Goal: Information Seeking & Learning: Get advice/opinions

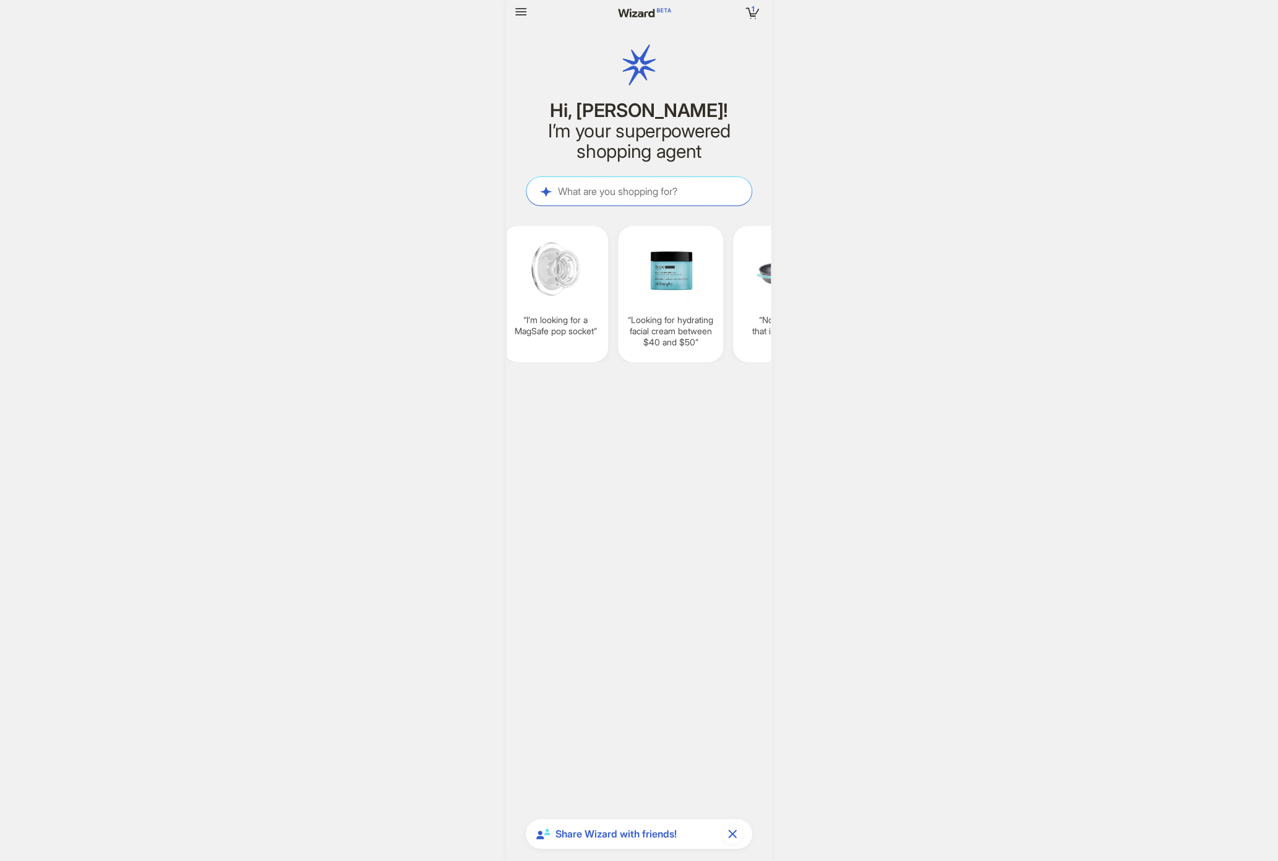
scroll to position [1537, 0]
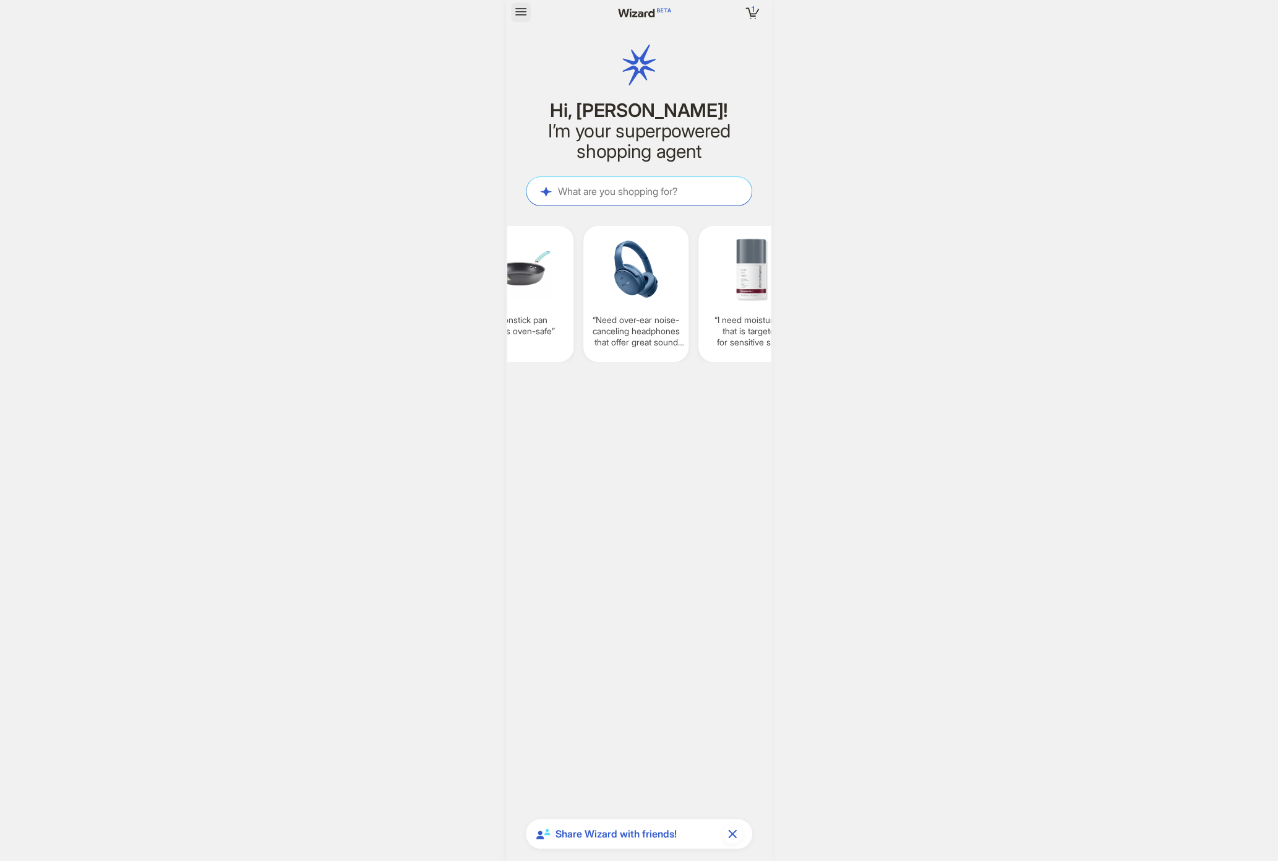
click at [522, 12] on icon "button" at bounding box center [520, 11] width 11 height 7
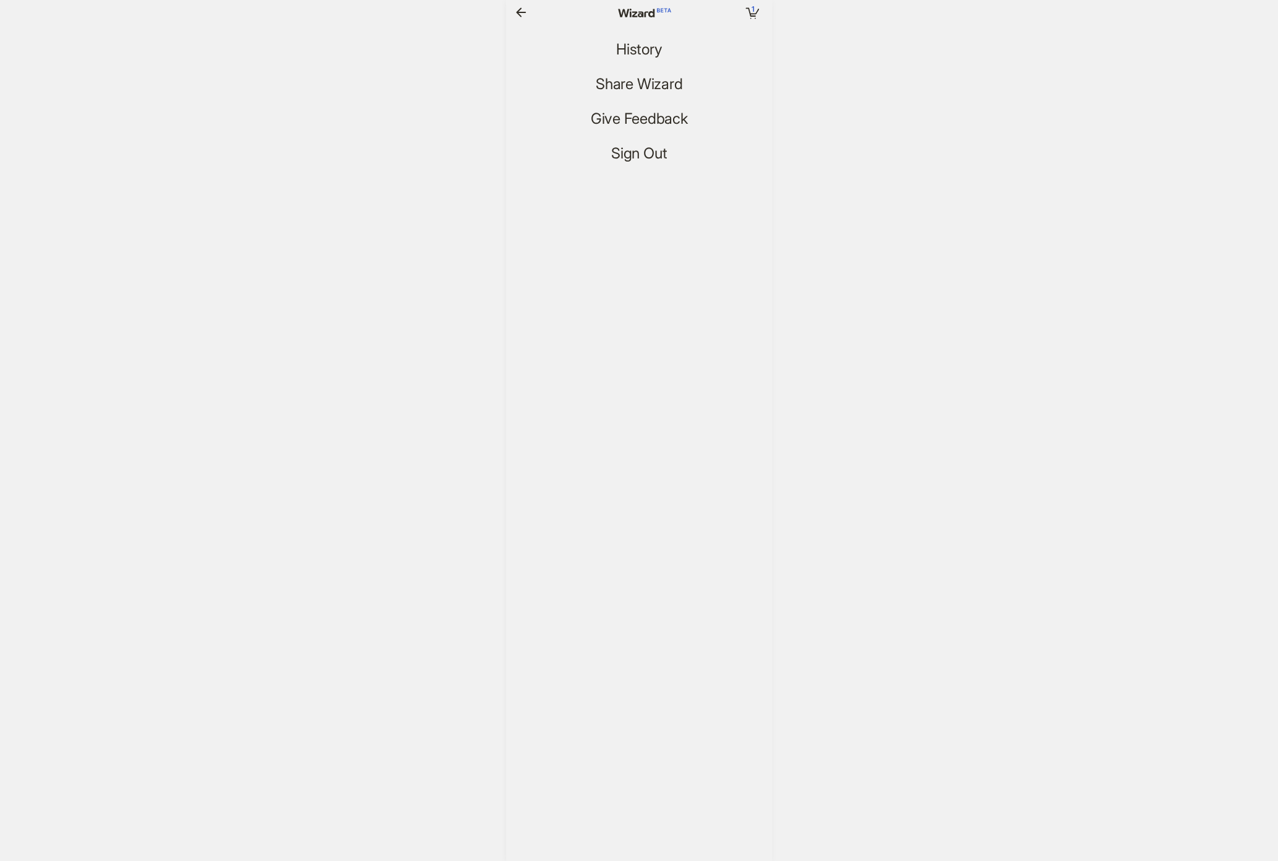
click at [634, 44] on span "History" at bounding box center [639, 50] width 46 height 18
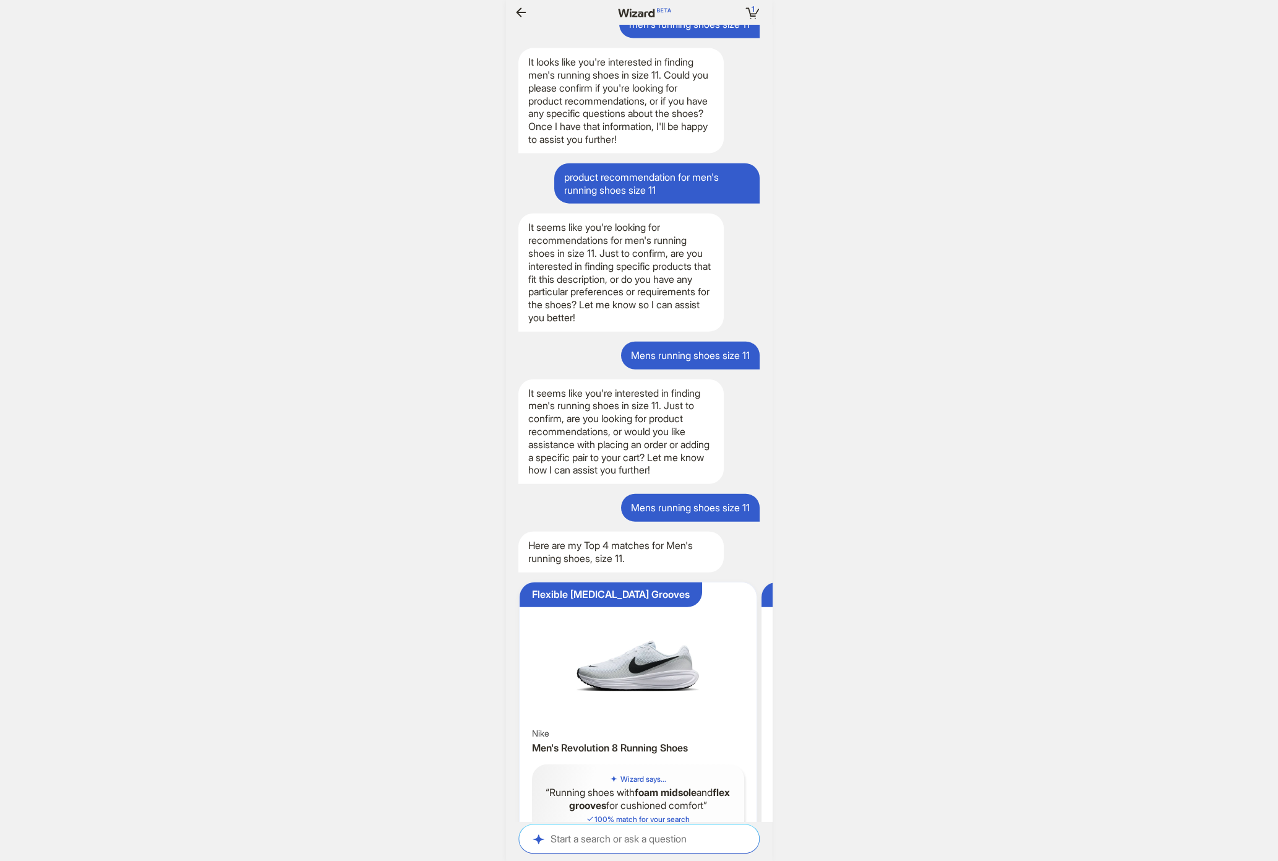
scroll to position [1537, 0]
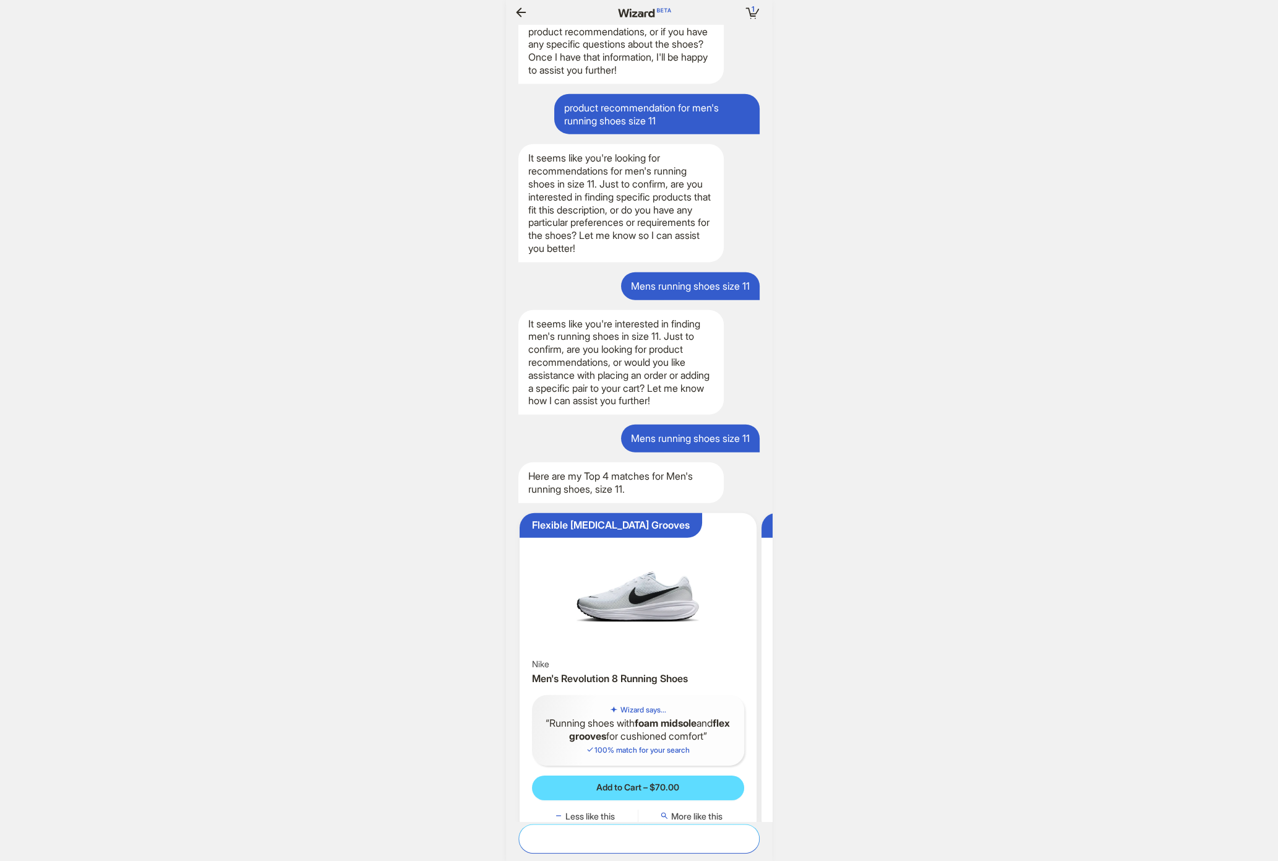
click at [616, 836] on textarea at bounding box center [639, 838] width 240 height 13
type textarea "**********"
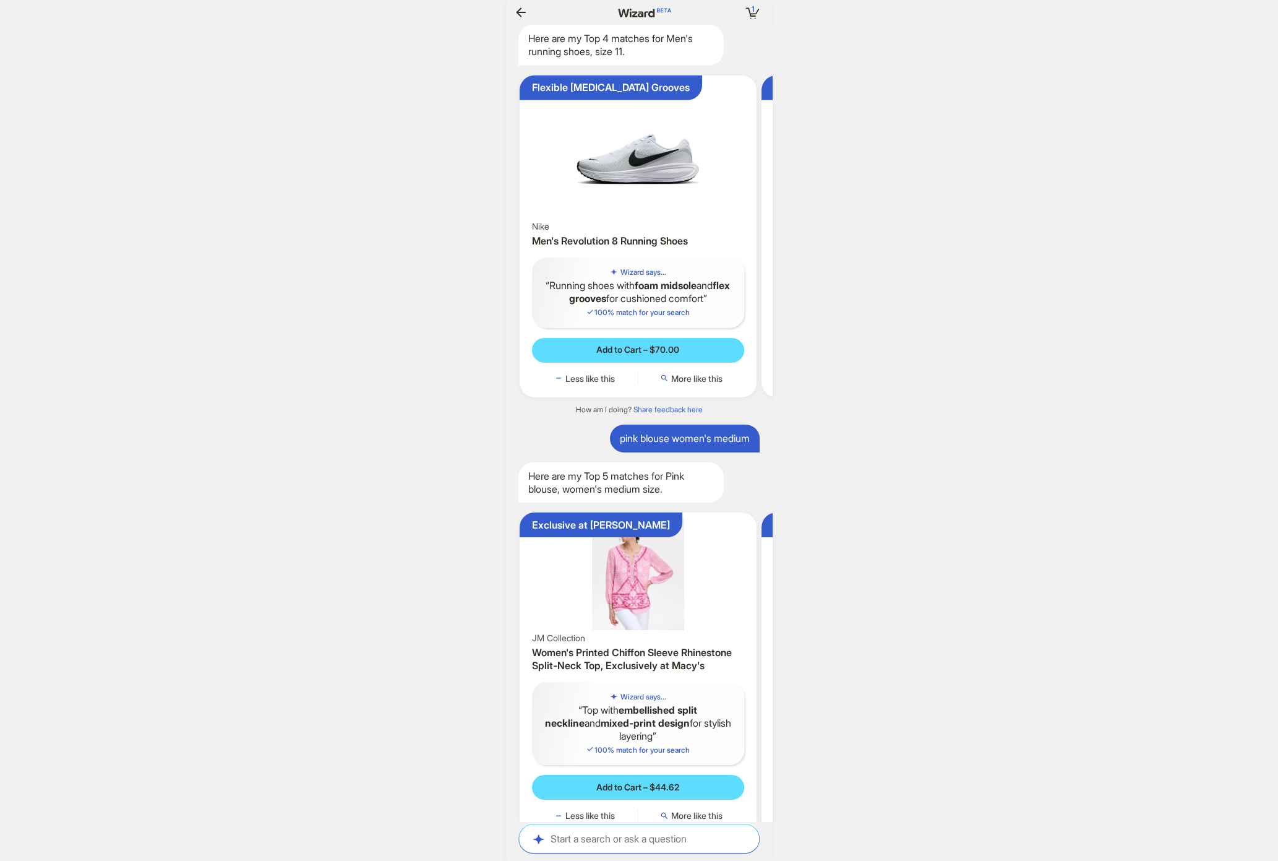
scroll to position [0, 1221]
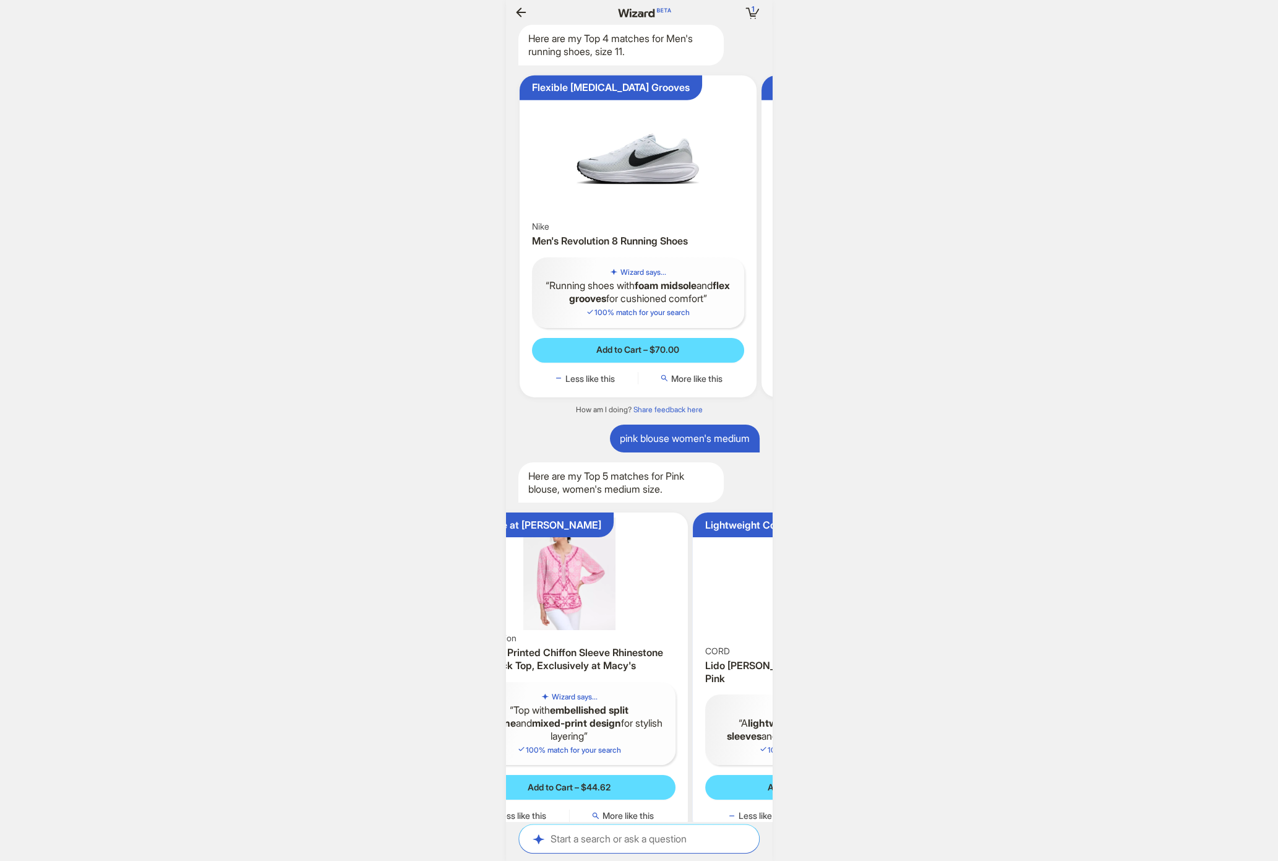
drag, startPoint x: 692, startPoint y: 541, endPoint x: 587, endPoint y: 528, distance: 106.7
click at [587, 528] on ul "Exclusive at [PERSON_NAME] Collection Women's Printed Chiffon Sleeve Rhinestone…" at bounding box center [639, 673] width 278 height 342
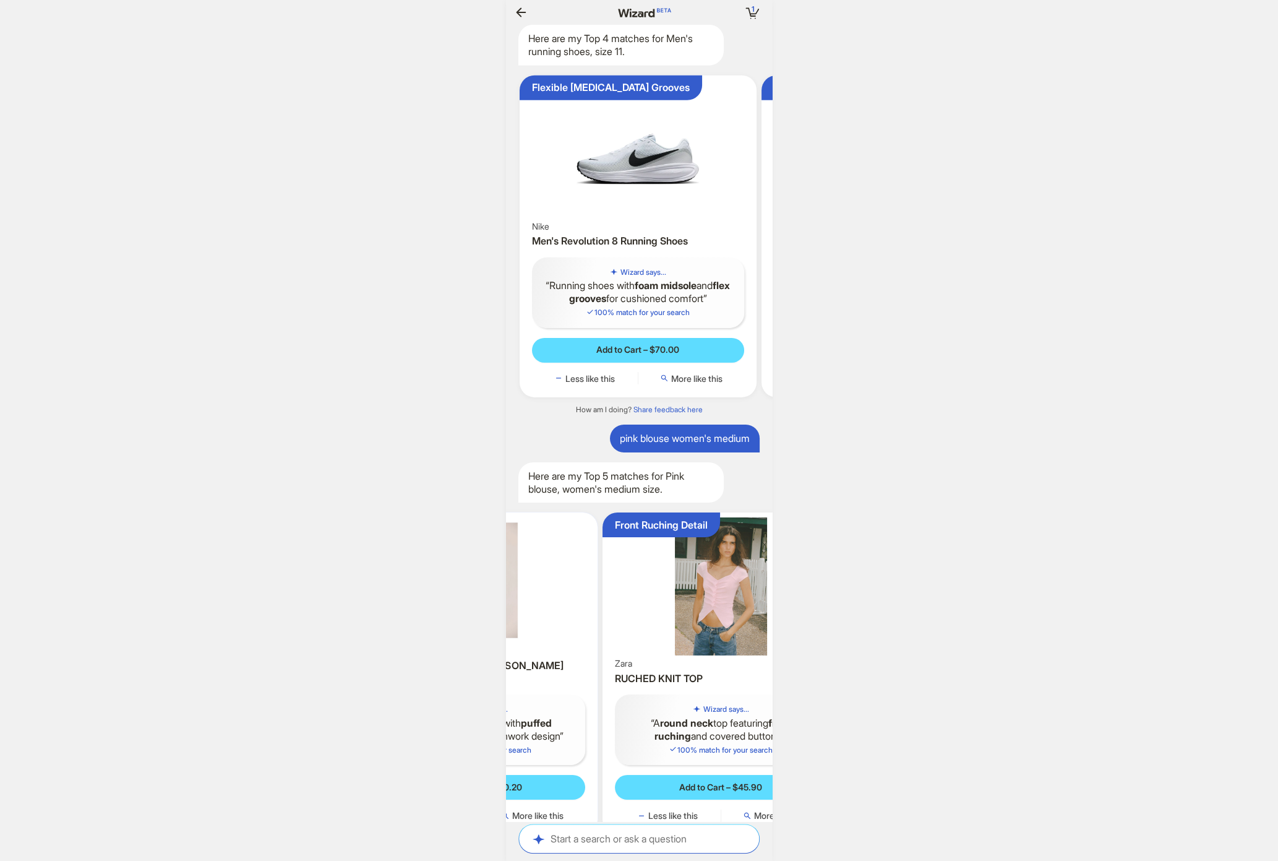
drag, startPoint x: 708, startPoint y: 541, endPoint x: 572, endPoint y: 522, distance: 138.1
click at [588, 523] on ul "Exclusive at [PERSON_NAME] Collection Women's Printed Chiffon Sleeve Rhinestone…" at bounding box center [639, 673] width 278 height 342
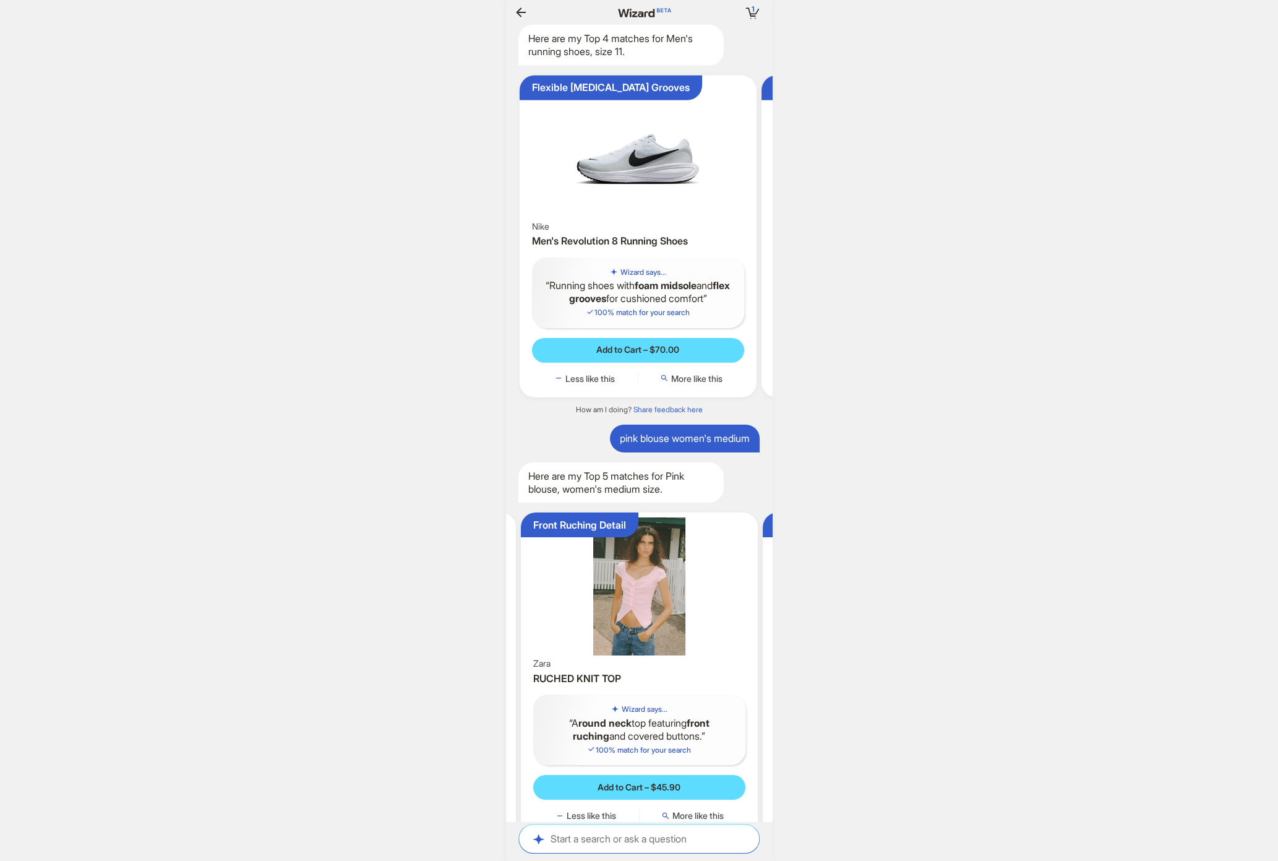
click at [1057, 340] on div "1 1 item in your cart Hi, [PERSON_NAME]! I’m your superpowered shopping agent W…" at bounding box center [639, 430] width 1278 height 861
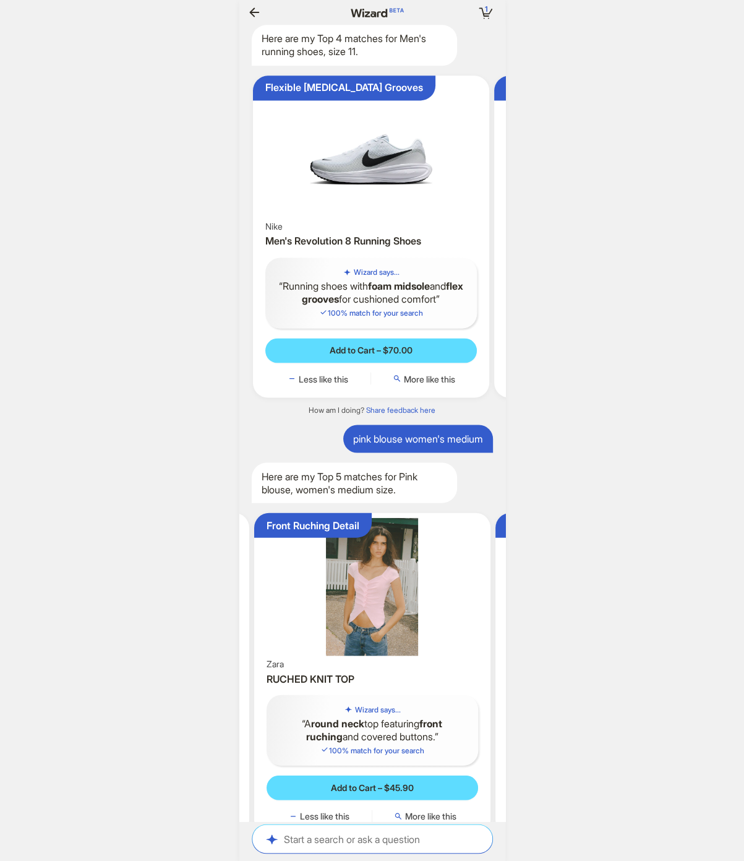
click at [627, 226] on div "1 1 item in your cart Hi, [PERSON_NAME]! I’m your superpowered shopping agent W…" at bounding box center [372, 430] width 744 height 861
click at [412, 810] on span "More like this" at bounding box center [430, 815] width 51 height 11
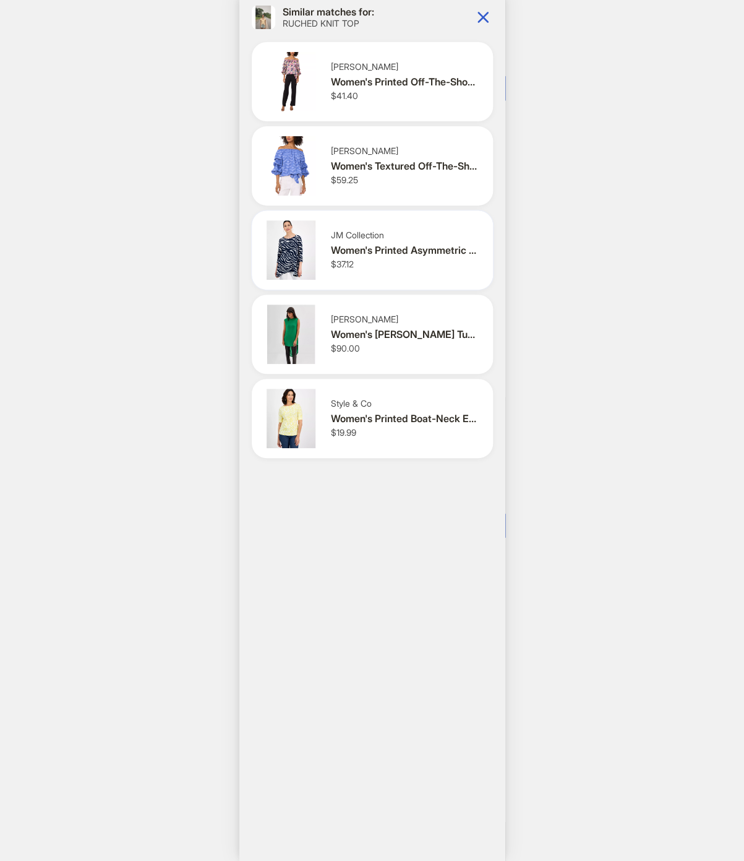
scroll to position [0, 482]
click at [486, 15] on icon "button" at bounding box center [483, 17] width 20 height 20
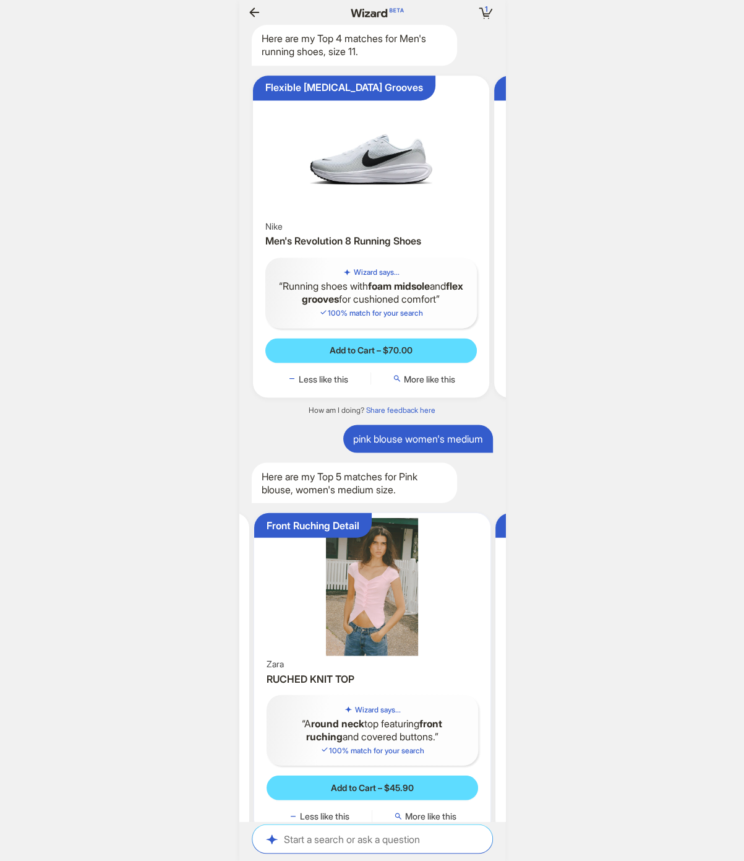
scroll to position [0, 538]
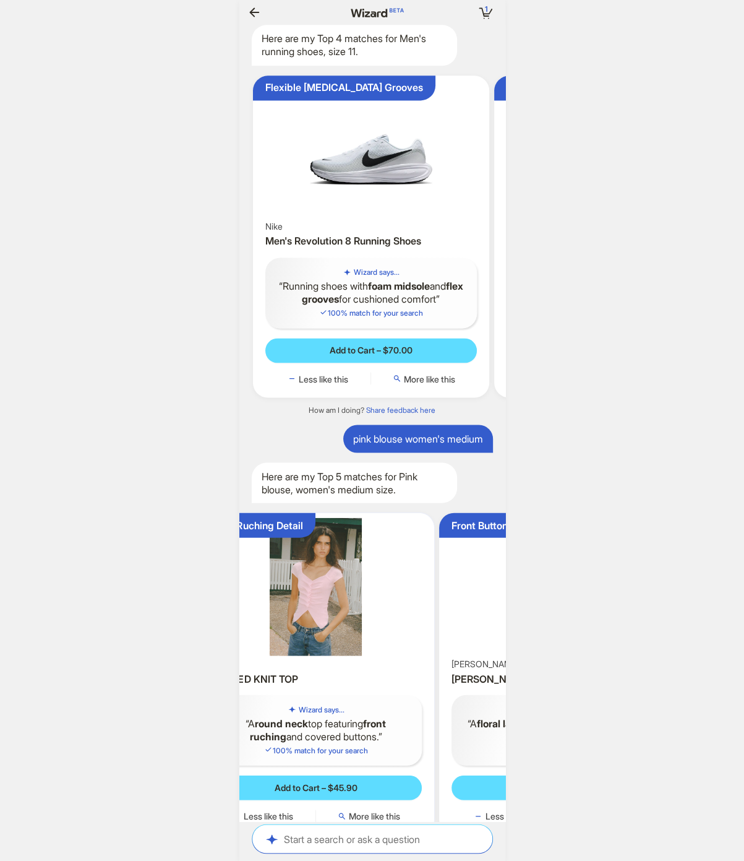
scroll to position [0, 1375]
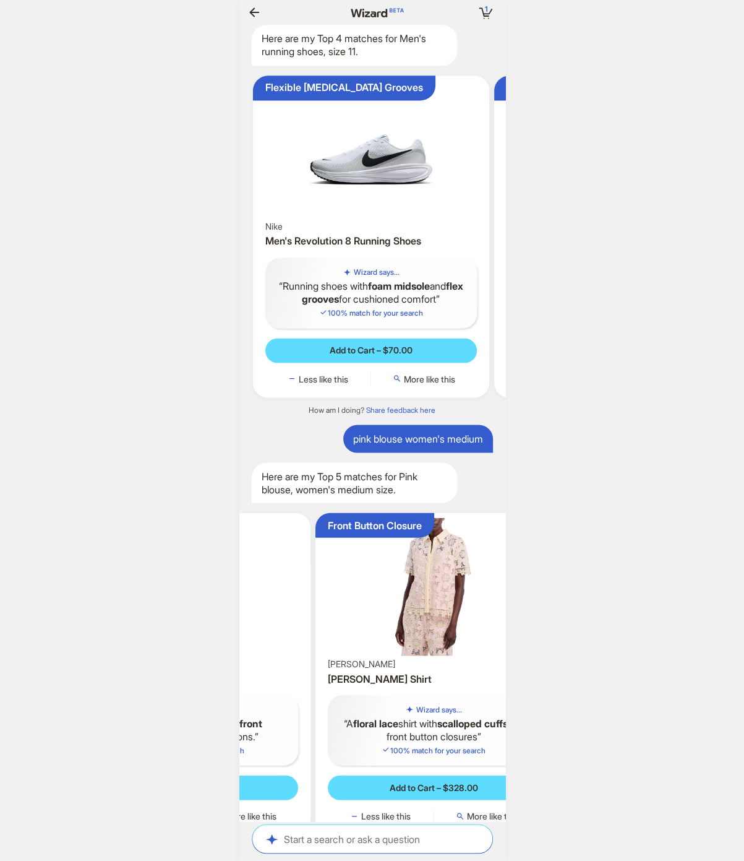
drag, startPoint x: 415, startPoint y: 538, endPoint x: 297, endPoint y: 528, distance: 118.6
click at [297, 528] on div "Front Ruching Detail [PERSON_NAME] KNIT TOP Wizard says... A round neck top fea…" at bounding box center [192, 673] width 237 height 322
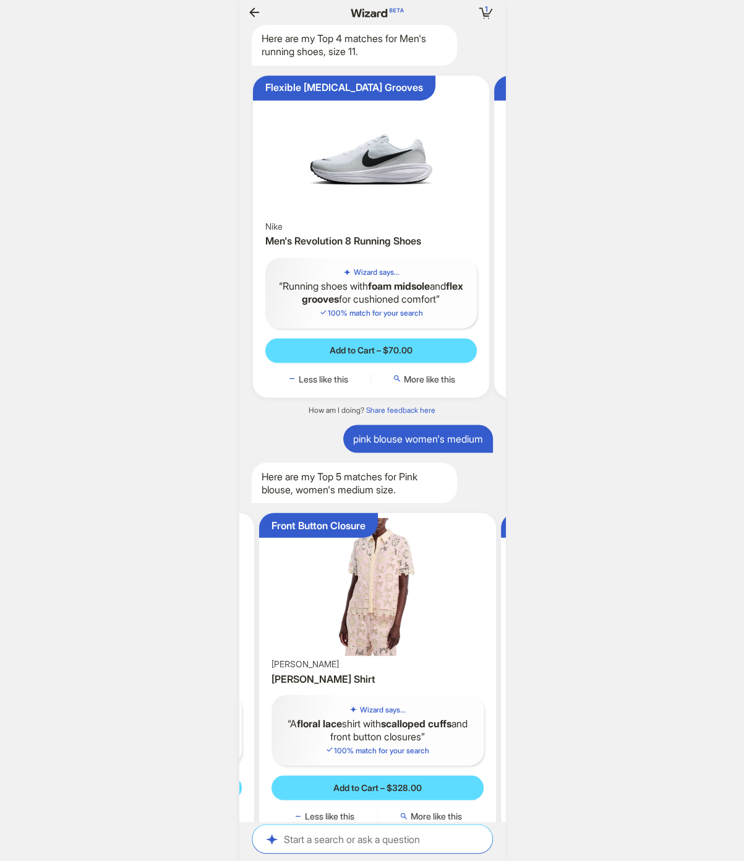
scroll to position [0, 722]
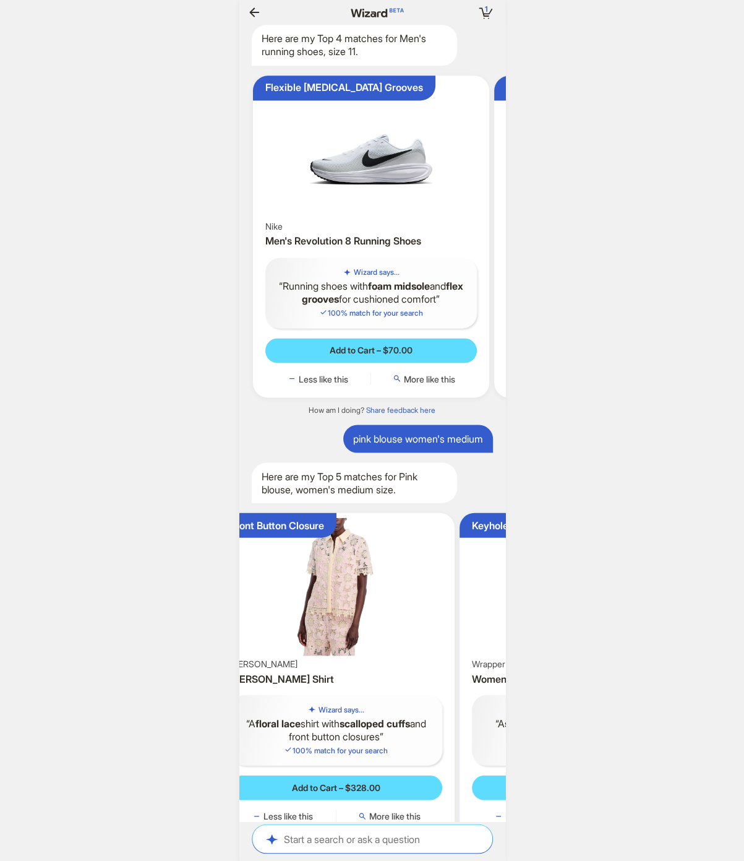
drag, startPoint x: 467, startPoint y: 555, endPoint x: 350, endPoint y: 536, distance: 118.5
click at [361, 538] on ul "Exclusive at [PERSON_NAME] Collection Women's Printed Chiffon Sleeve Rhinestone…" at bounding box center [372, 673] width 278 height 342
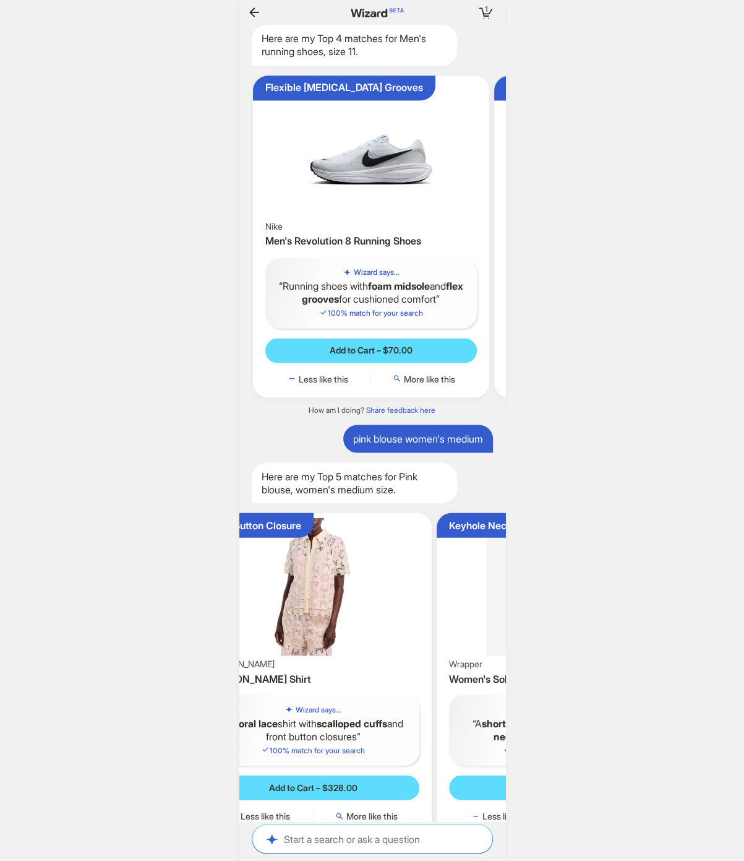
drag, startPoint x: 295, startPoint y: 569, endPoint x: 422, endPoint y: 575, distance: 127.6
click at [422, 575] on ul "Exclusive at [PERSON_NAME] Collection Women's Printed Chiffon Sleeve Rhinestone…" at bounding box center [372, 673] width 278 height 342
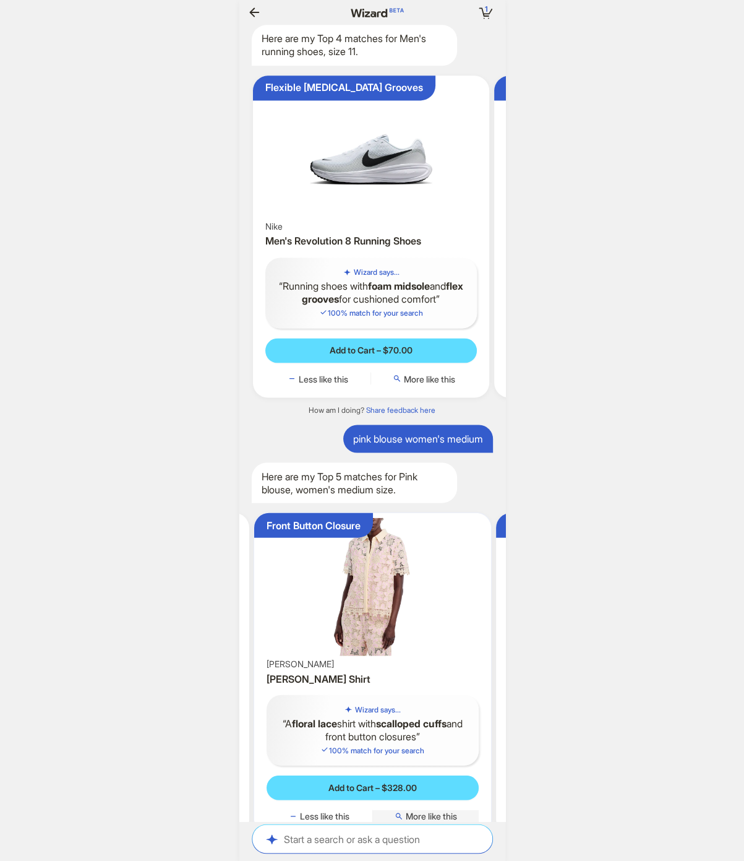
click at [421, 810] on span "More like this" at bounding box center [431, 815] width 51 height 11
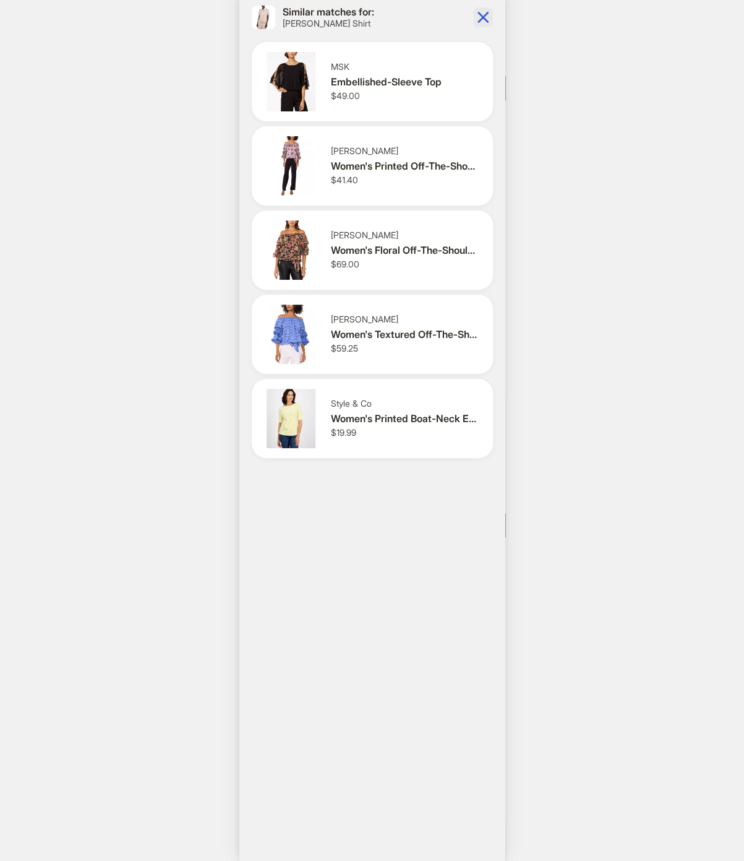
click at [482, 21] on icon "button" at bounding box center [483, 17] width 20 height 20
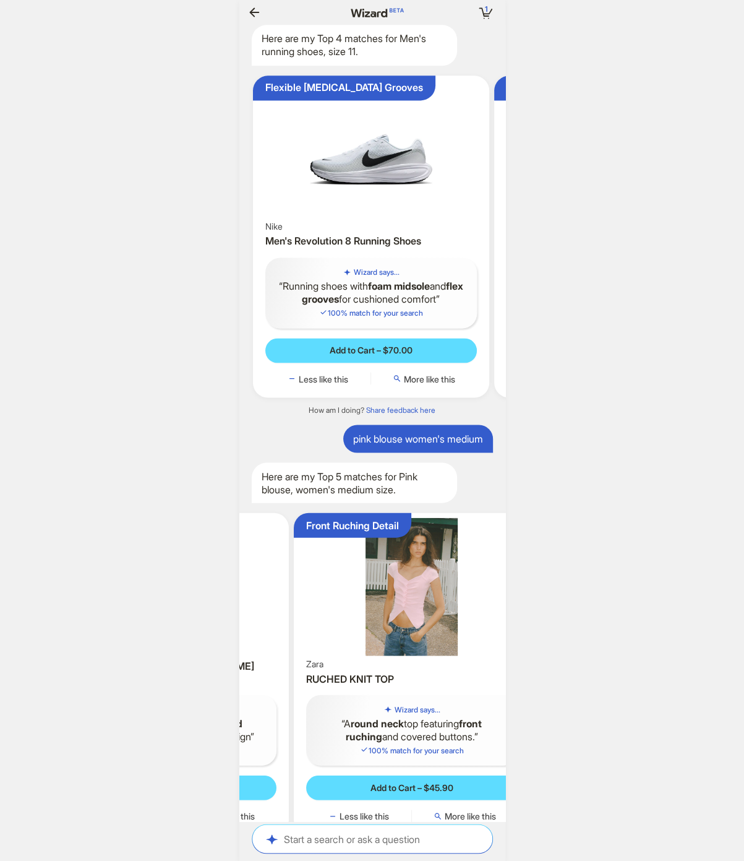
drag, startPoint x: 369, startPoint y: 585, endPoint x: 660, endPoint y: 562, distance: 291.7
click at [596, 570] on div "1 1 item in your cart Hi, [PERSON_NAME]! I’m your superpowered shopping agent W…" at bounding box center [372, 430] width 744 height 861
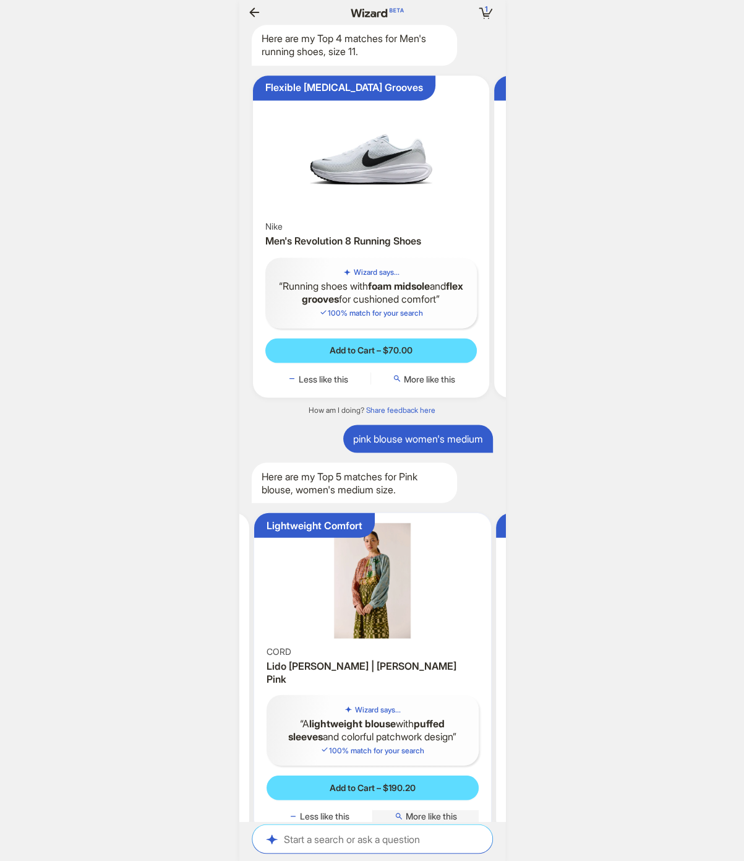
click at [442, 810] on span "More like this" at bounding box center [431, 815] width 51 height 11
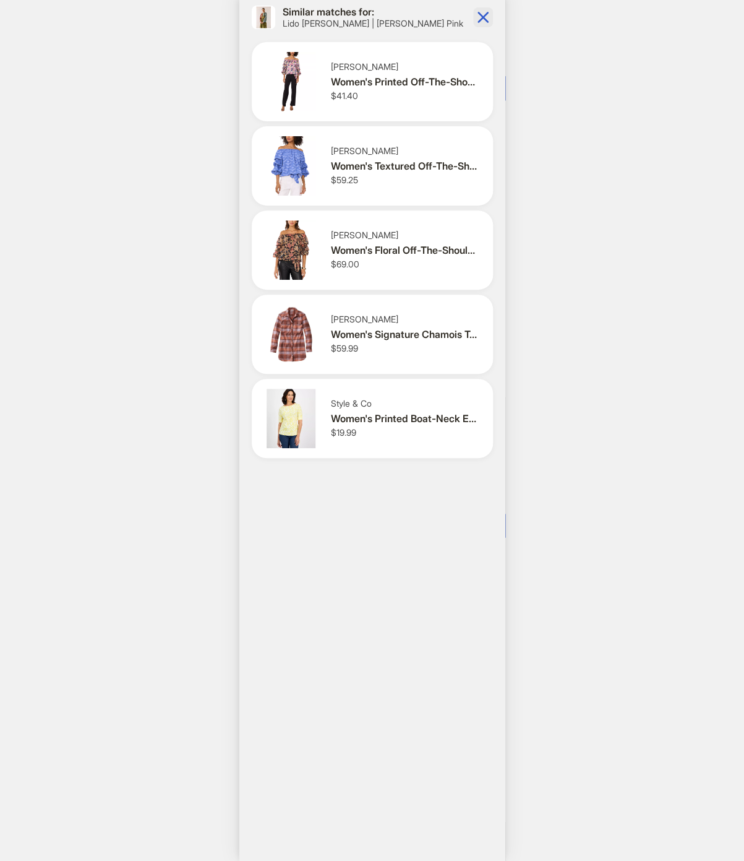
click at [482, 19] on icon "button" at bounding box center [483, 17] width 11 height 11
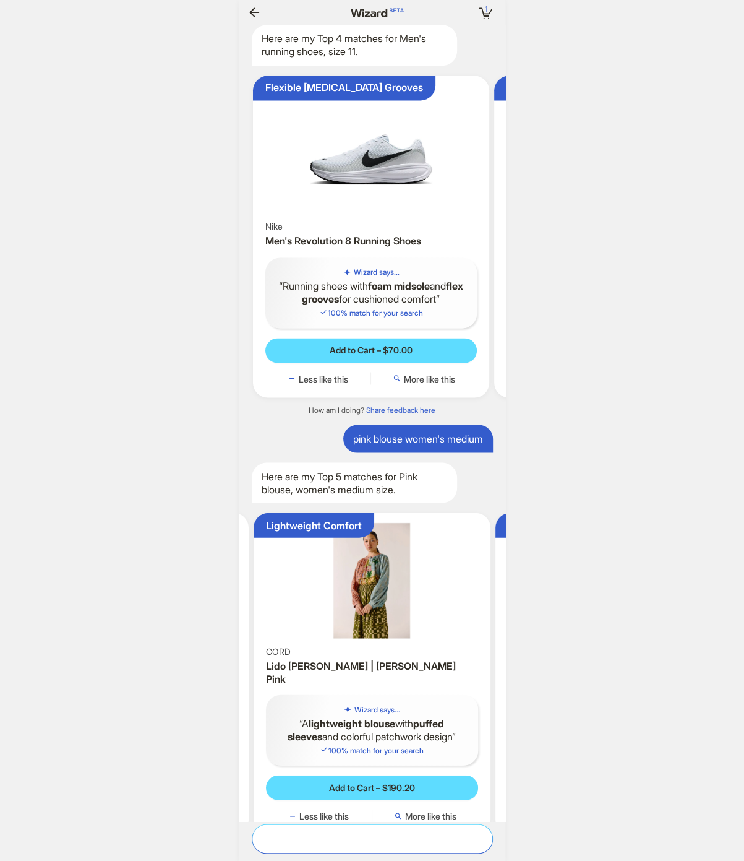
click at [335, 840] on textarea at bounding box center [372, 838] width 240 height 13
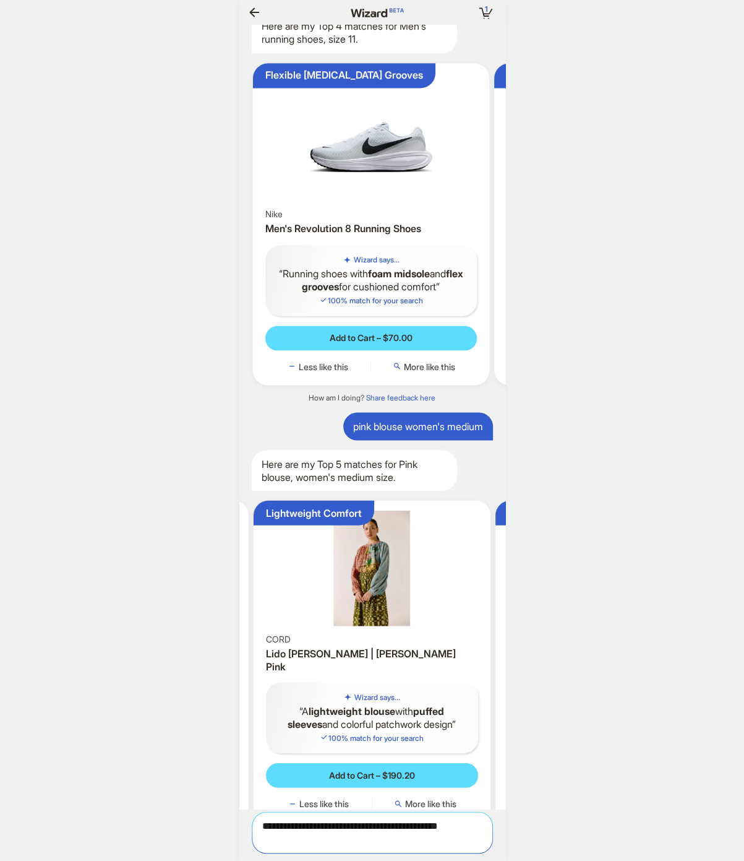
scroll to position [0, 1437]
type textarea "**********"
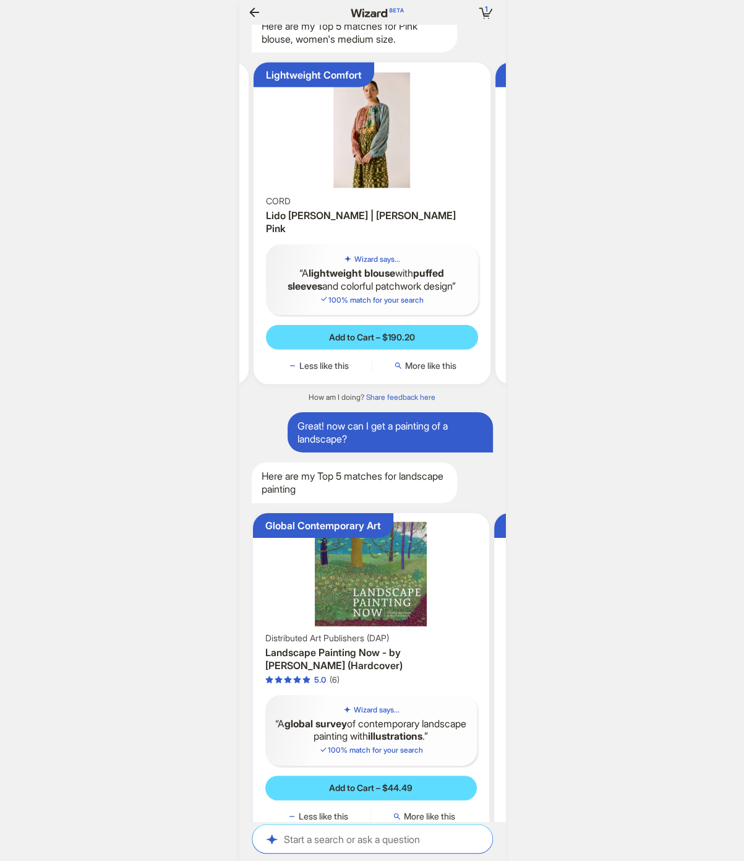
scroll to position [0, 95]
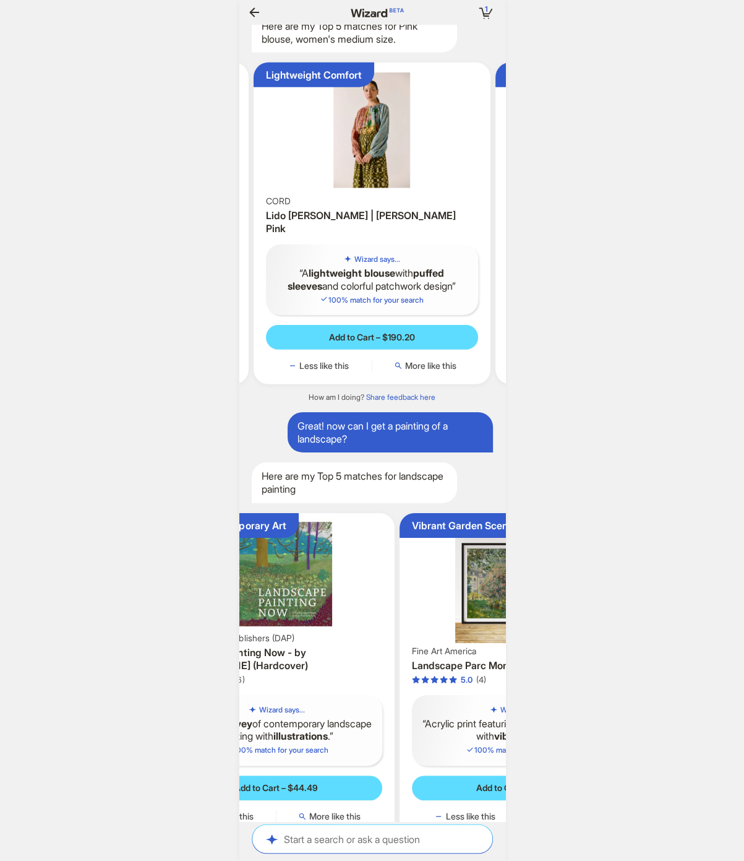
drag, startPoint x: 428, startPoint y: 555, endPoint x: 293, endPoint y: 546, distance: 135.2
click at [299, 547] on li "Global Contemporary Art Distributed Art Publishers (DAP) Landscape Painting Now…" at bounding box center [268, 674] width 259 height 322
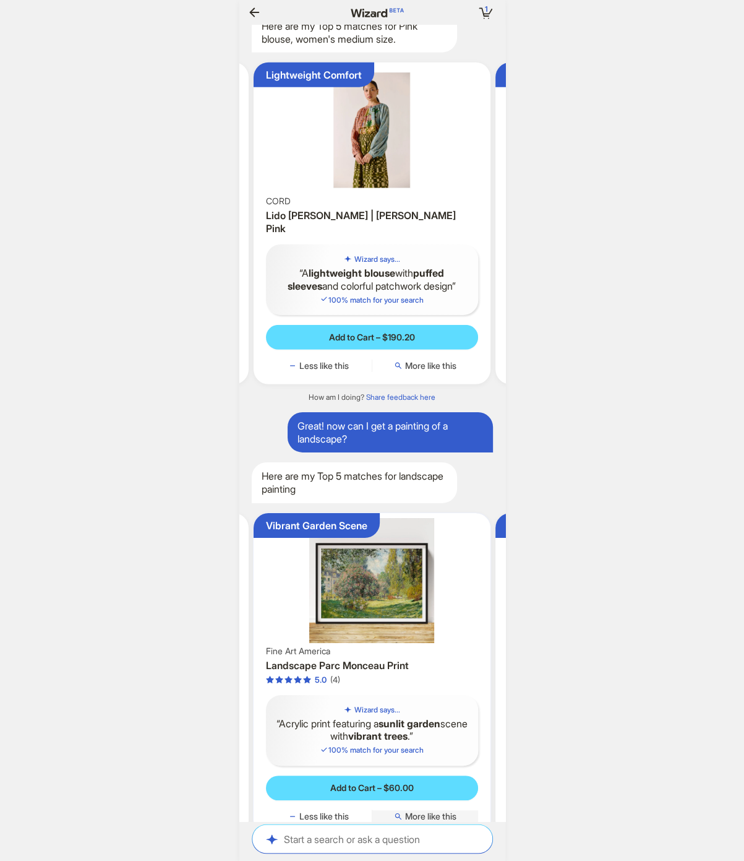
click at [435, 811] on span "More like this" at bounding box center [430, 816] width 51 height 11
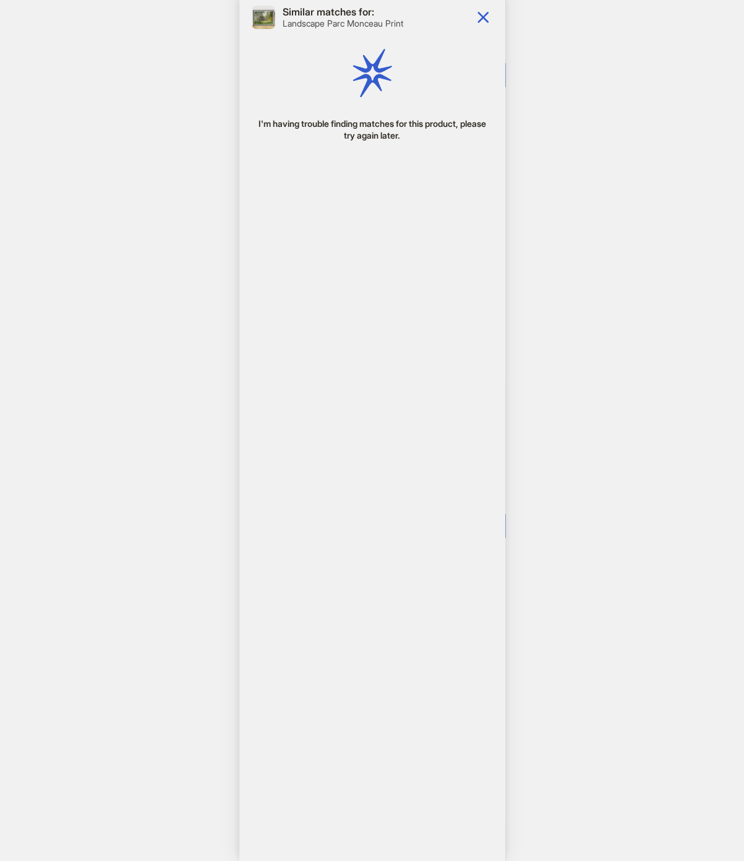
click at [480, 16] on icon "button" at bounding box center [483, 17] width 20 height 20
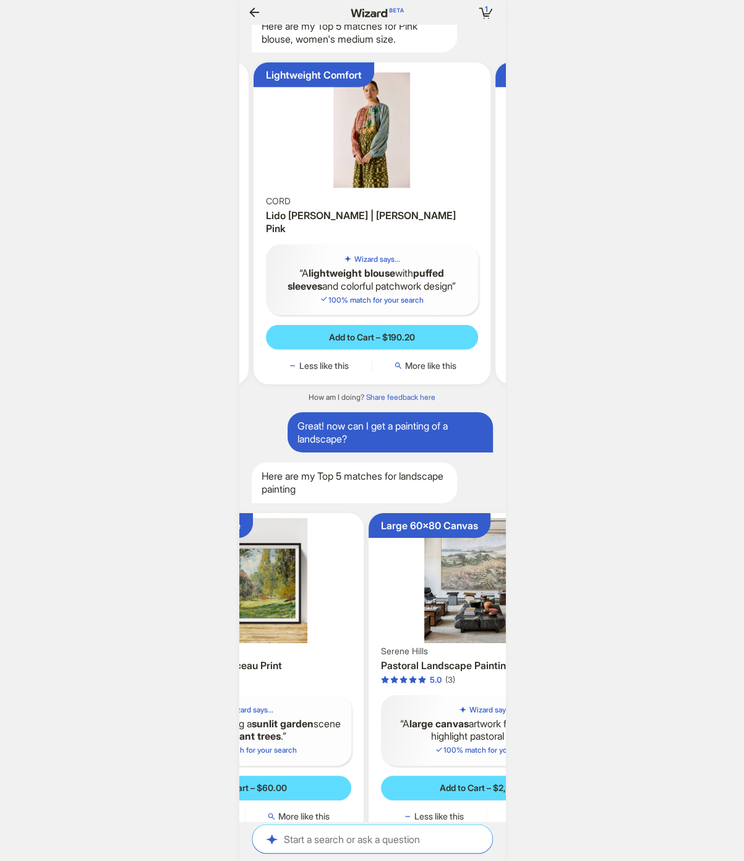
drag, startPoint x: 424, startPoint y: 559, endPoint x: 238, endPoint y: 545, distance: 187.4
click at [238, 545] on div "1 1 item in your cart Hi, [PERSON_NAME]! I’m your superpowered shopping agent W…" at bounding box center [372, 430] width 744 height 861
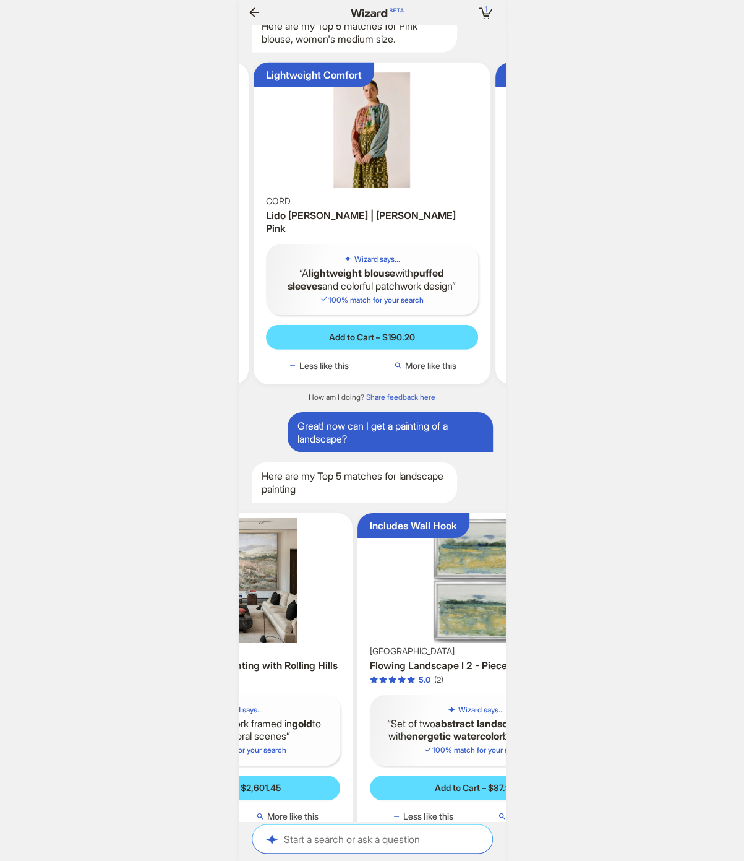
drag, startPoint x: 382, startPoint y: 601, endPoint x: 235, endPoint y: 585, distance: 147.4
click at [256, 586] on div "Large 60x80 Canvas Serene Hills Pastoral Landscape Painting with Rolling Hills …" at bounding box center [234, 674] width 237 height 322
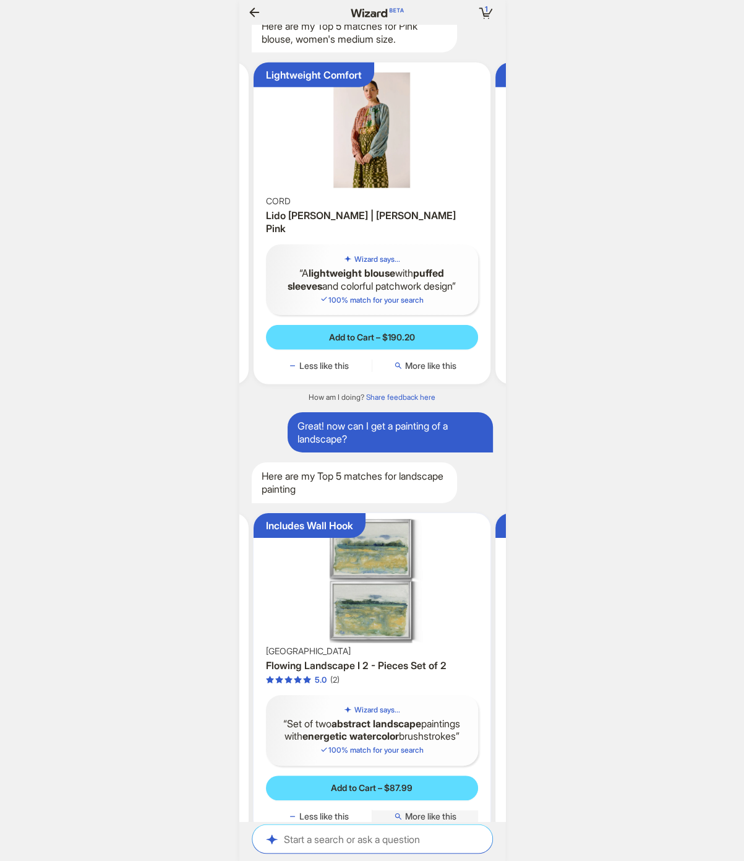
click at [420, 811] on span "More like this" at bounding box center [430, 816] width 51 height 11
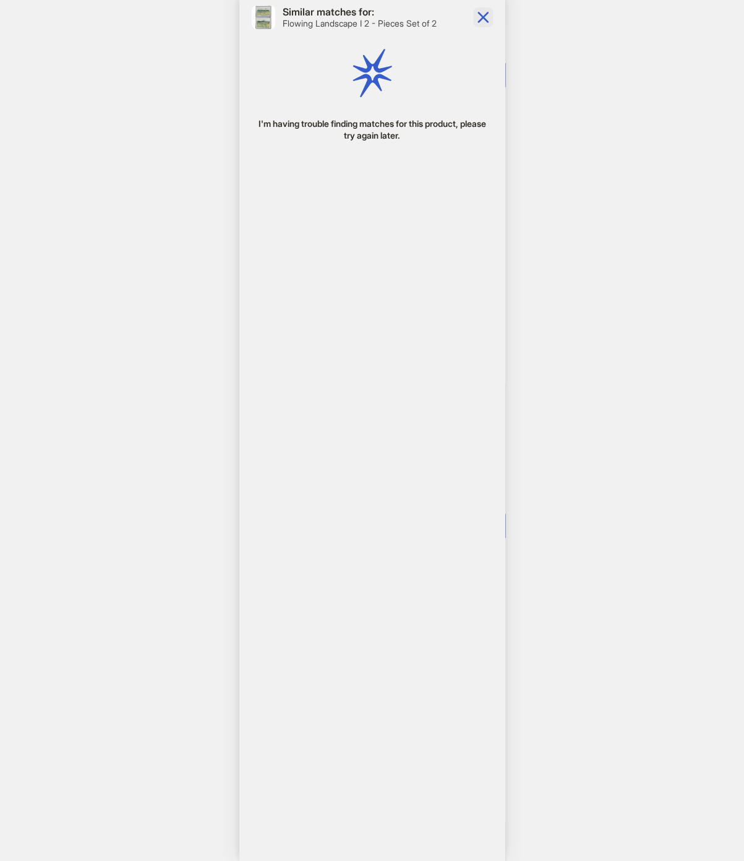
click at [481, 18] on icon "button" at bounding box center [483, 17] width 20 height 20
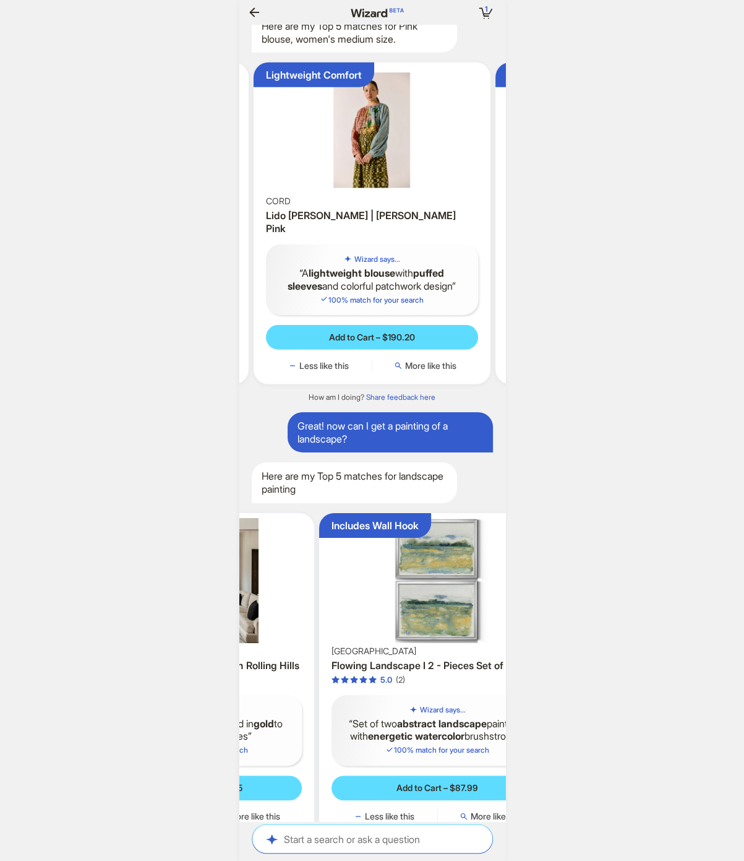
drag, startPoint x: 310, startPoint y: 550, endPoint x: 426, endPoint y: 553, distance: 116.4
click at [419, 554] on div "Includes Wall Hook Lark Manor Flowing Landscape I 2 - Pieces Set of 2 5.0 (2) W…" at bounding box center [437, 674] width 237 height 322
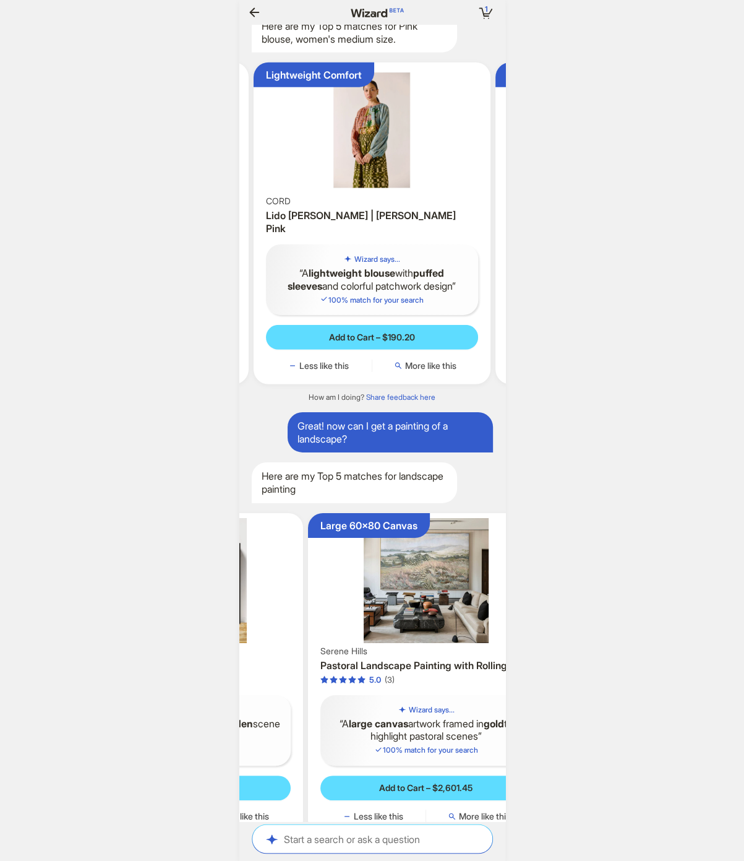
drag, startPoint x: 333, startPoint y: 519, endPoint x: 572, endPoint y: 547, distance: 241.1
click at [479, 527] on div "Large 60x80 Canvas Serene Hills Pastoral Landscape Painting with Rolling Hills …" at bounding box center [426, 674] width 237 height 322
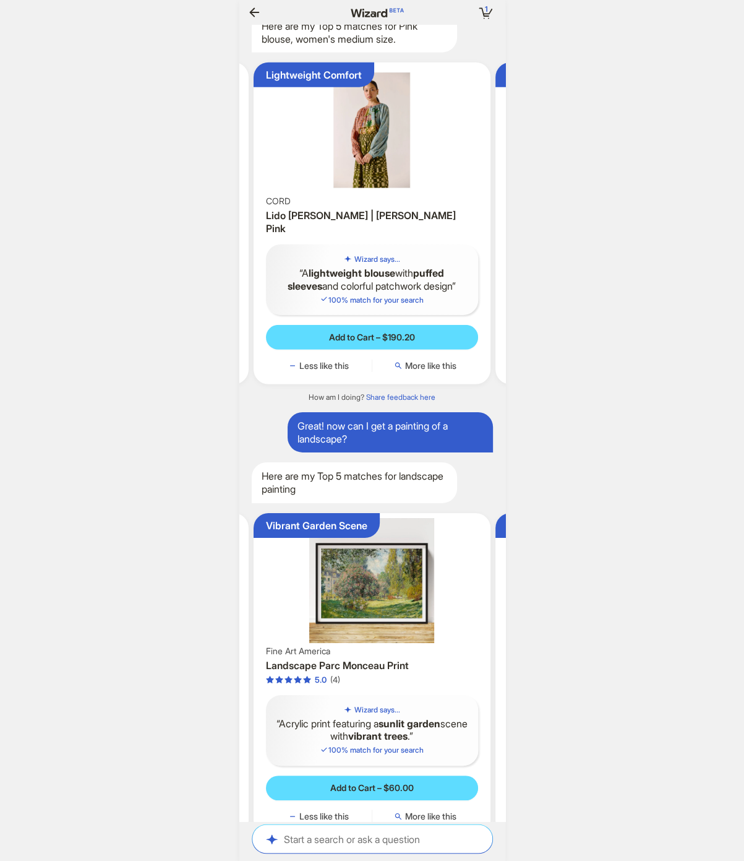
drag, startPoint x: 416, startPoint y: 559, endPoint x: 518, endPoint y: 554, distance: 102.8
click at [518, 554] on div "1 1 item in your cart Hi, [PERSON_NAME]! I’m your superpowered shopping agent W…" at bounding box center [372, 430] width 744 height 861
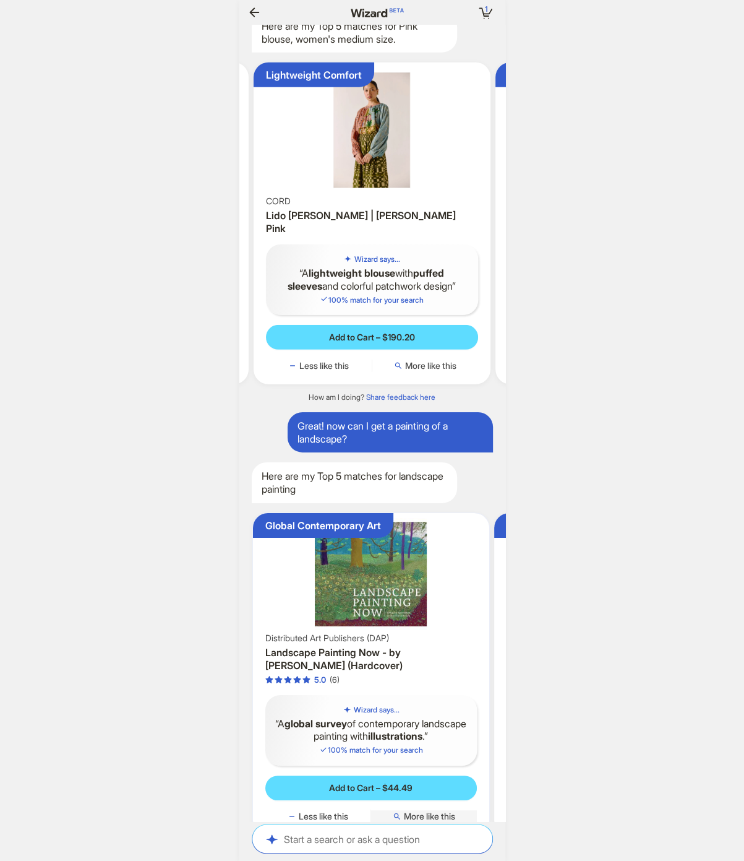
click at [447, 811] on span "More like this" at bounding box center [429, 816] width 51 height 11
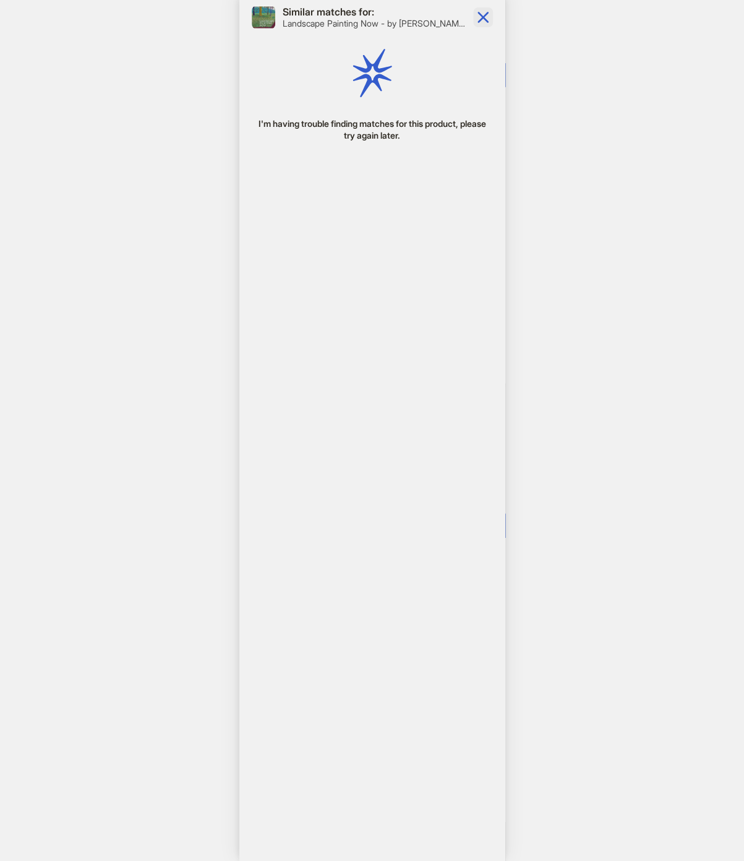
click at [481, 16] on icon "button" at bounding box center [483, 17] width 11 height 11
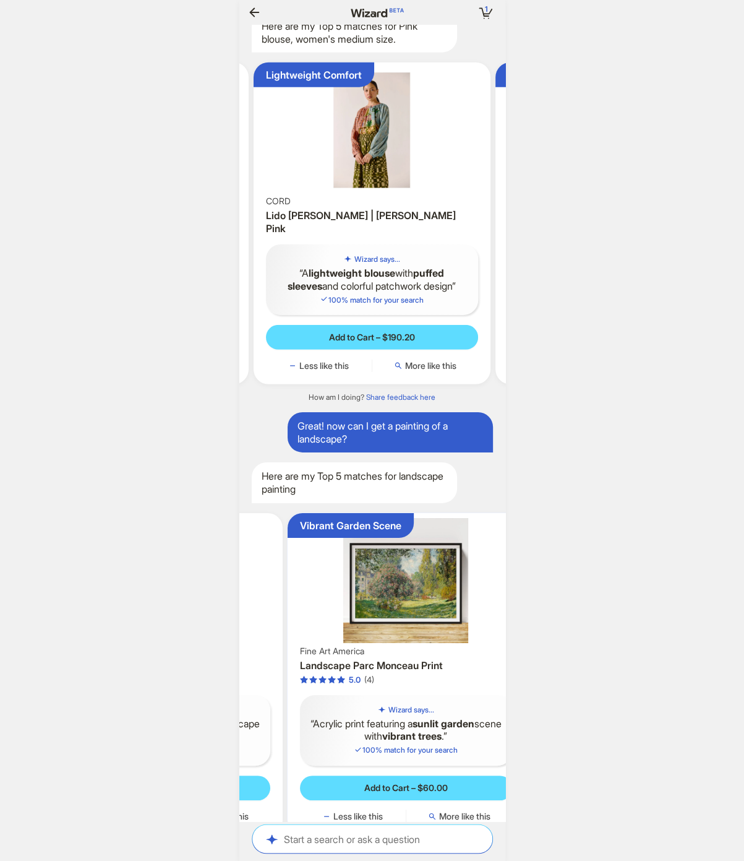
drag, startPoint x: 413, startPoint y: 555, endPoint x: 255, endPoint y: 542, distance: 158.3
click at [257, 543] on ul "Global Contemporary Art Distributed Art Publishers (DAP) Landscape Painting Now…" at bounding box center [372, 674] width 278 height 342
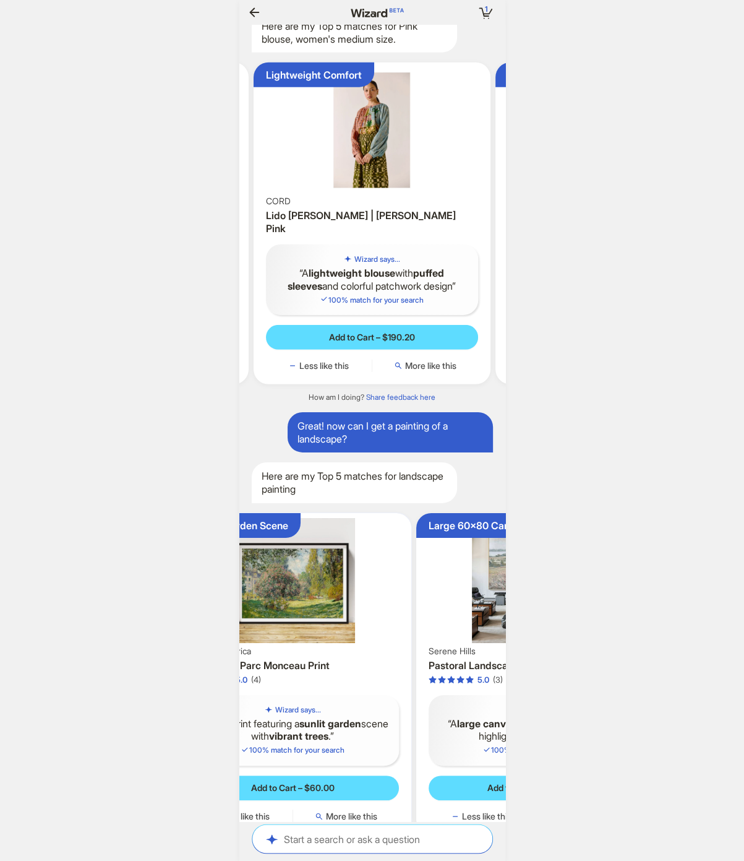
drag, startPoint x: 419, startPoint y: 543, endPoint x: 323, endPoint y: 553, distance: 97.0
click at [305, 531] on img at bounding box center [292, 580] width 227 height 125
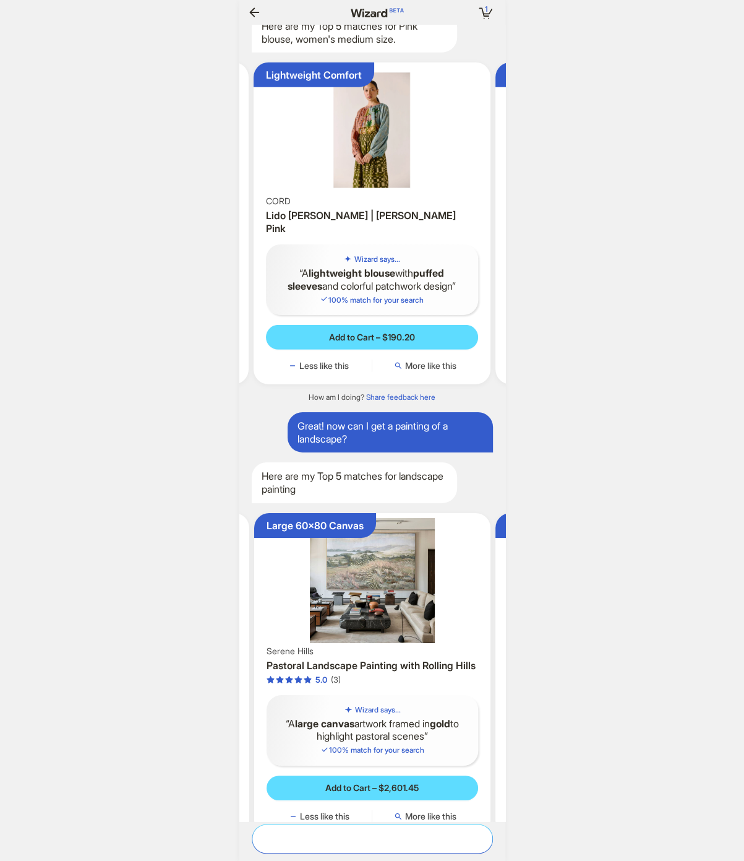
click at [351, 842] on textarea at bounding box center [372, 838] width 240 height 13
type textarea "**********"
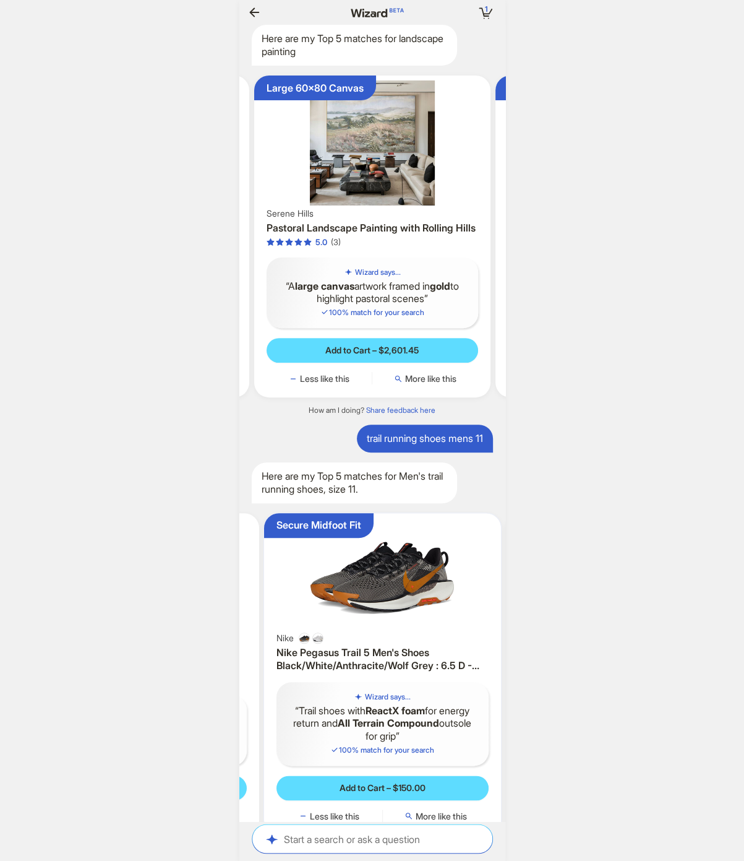
drag, startPoint x: 443, startPoint y: 551, endPoint x: 285, endPoint y: 550, distance: 158.4
click at [288, 550] on ul "ZipFoam Responsive Ride Topo Athletic Topo Athletic Ultrafly 5 Men's Running Sh…" at bounding box center [372, 674] width 278 height 342
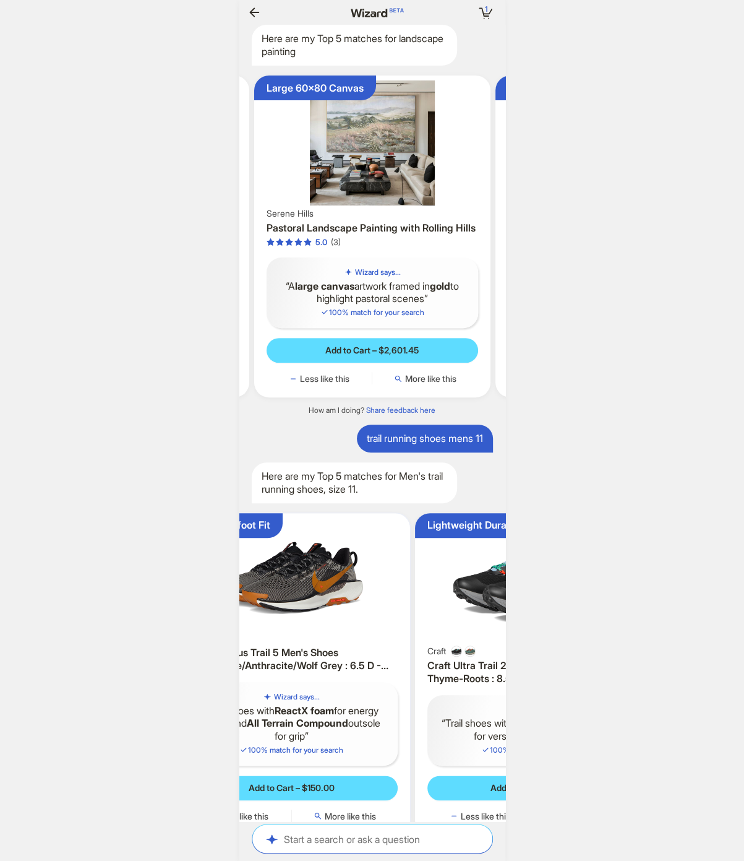
drag, startPoint x: 436, startPoint y: 544, endPoint x: 293, endPoint y: 547, distance: 143.6
click at [327, 549] on div "Secure Midfoot Fit Nike Nike Pegasus Trail 5 Men's Shoes Black/White/Anthracite…" at bounding box center [291, 674] width 237 height 322
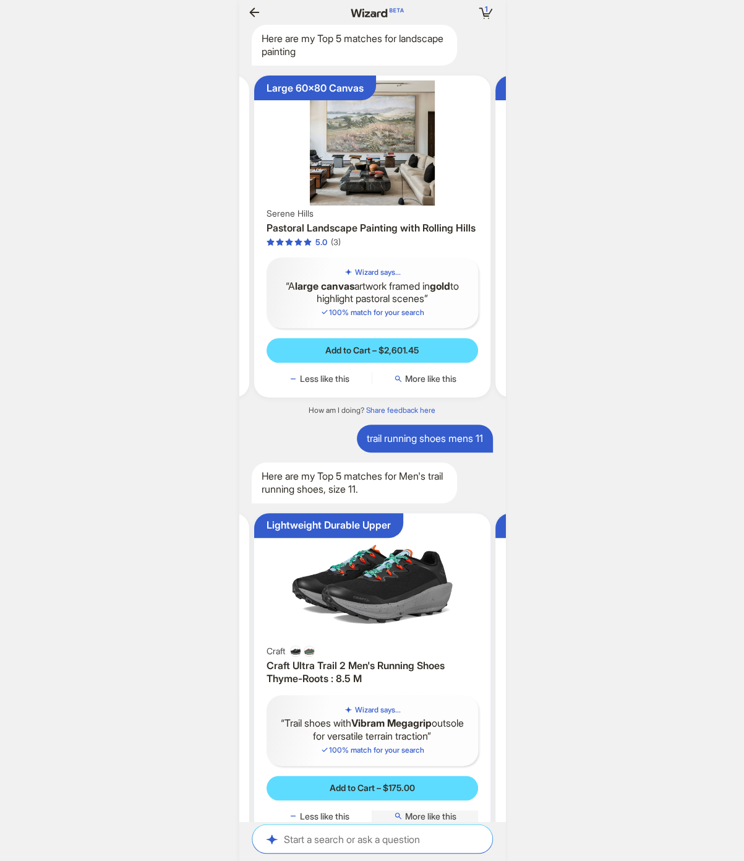
click at [429, 811] on span "More like this" at bounding box center [430, 816] width 51 height 11
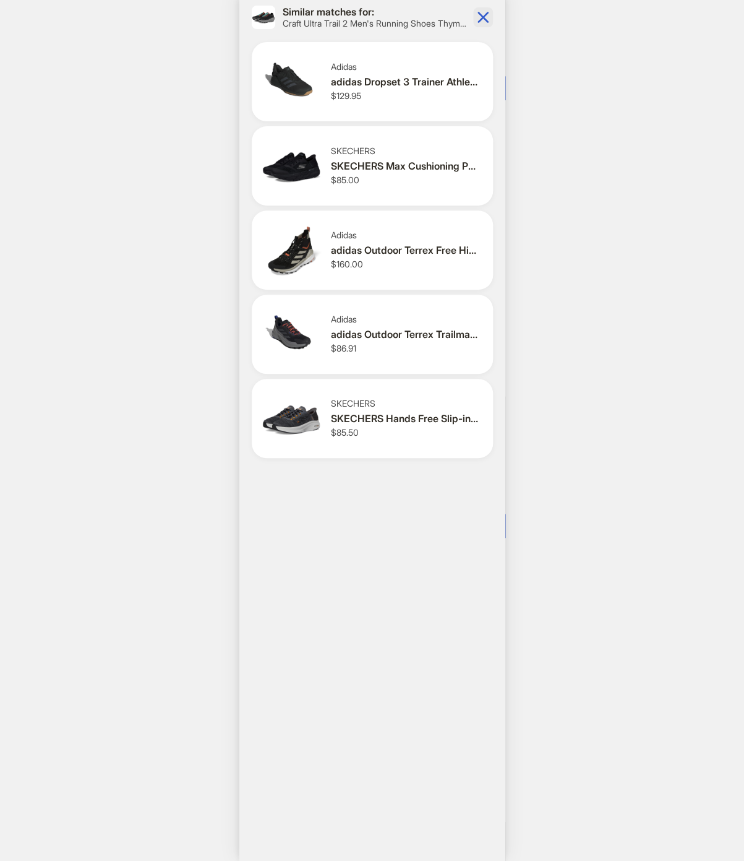
click at [488, 16] on icon "button" at bounding box center [483, 17] width 20 height 20
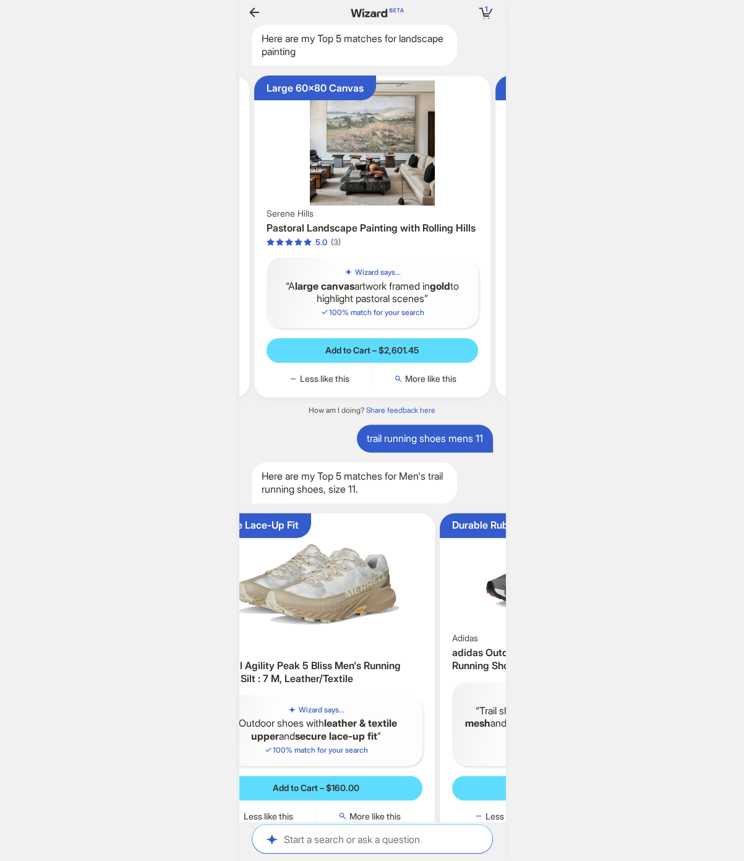
drag, startPoint x: 448, startPoint y: 587, endPoint x: 224, endPoint y: 554, distance: 226.5
click at [241, 555] on ul "ZipFoam Responsive Ride Topo Athletic Topo Athletic Ultrafly 5 Men's Running Sh…" at bounding box center [372, 674] width 278 height 342
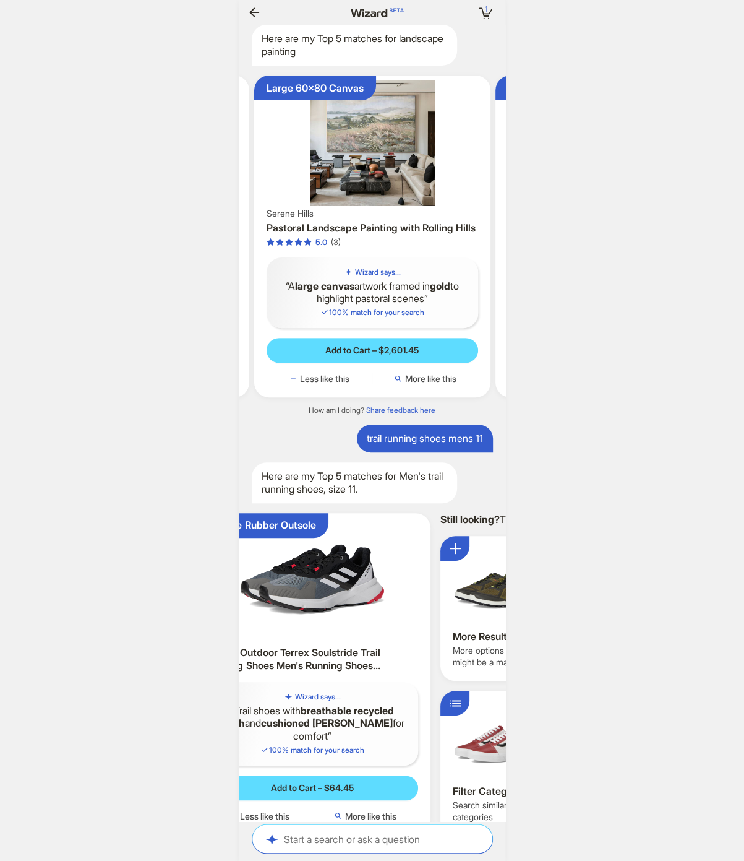
drag, startPoint x: 436, startPoint y: 561, endPoint x: 228, endPoint y: 538, distance: 209.8
click at [230, 538] on div "1 1 item in your cart Hi, [PERSON_NAME]! I’m your superpowered shopping agent W…" at bounding box center [372, 430] width 744 height 861
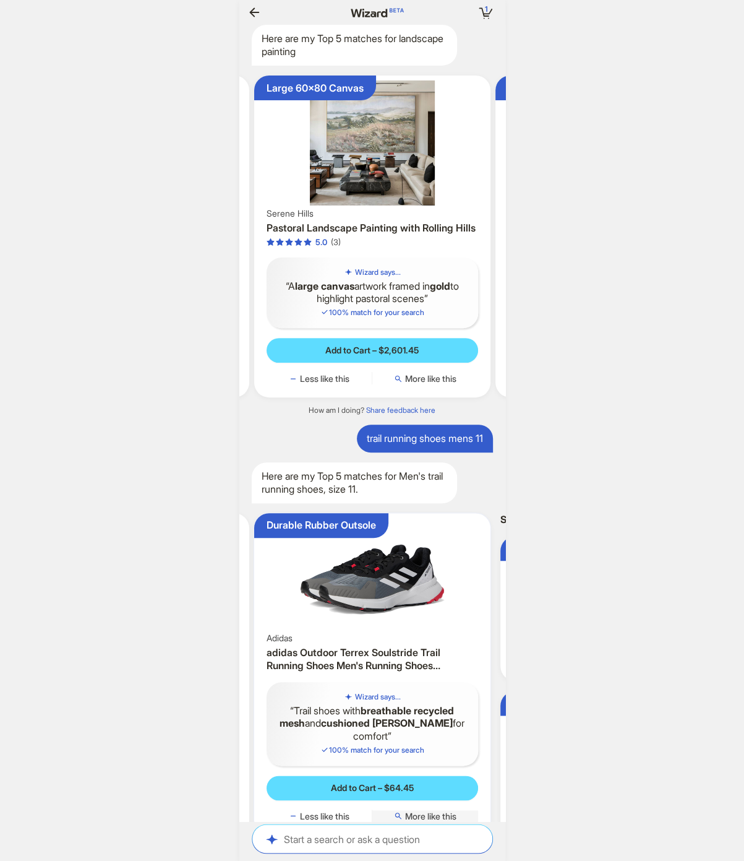
click at [435, 811] on span "More like this" at bounding box center [430, 816] width 51 height 11
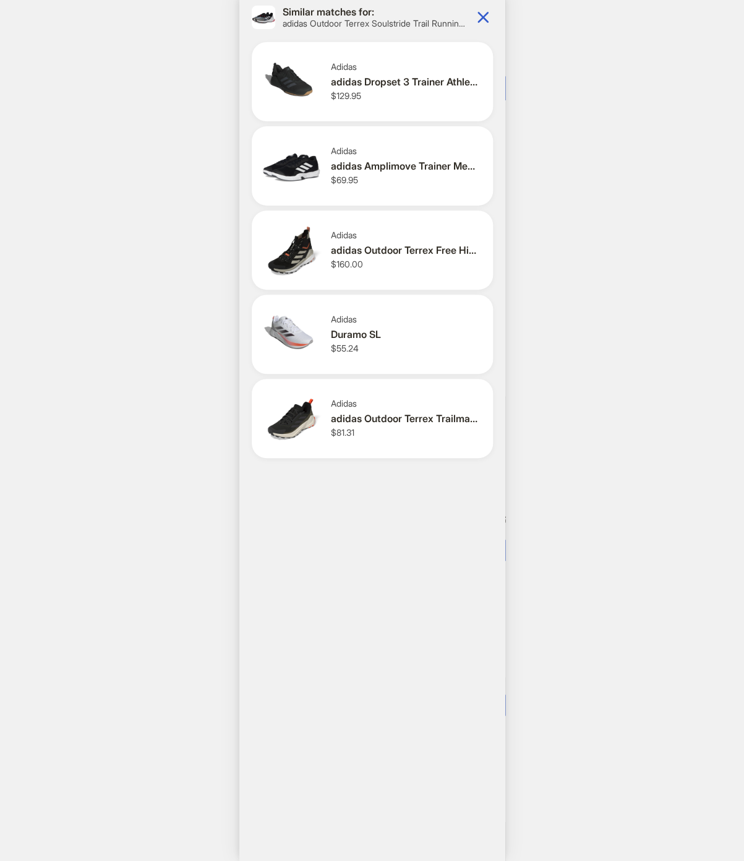
scroll to position [0, 1238]
